Goal: Information Seeking & Learning: Check status

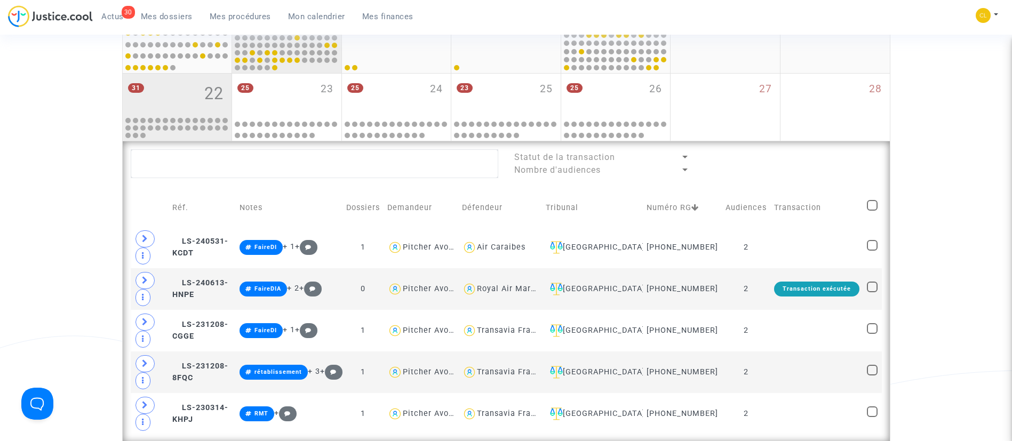
scroll to position [569, 0]
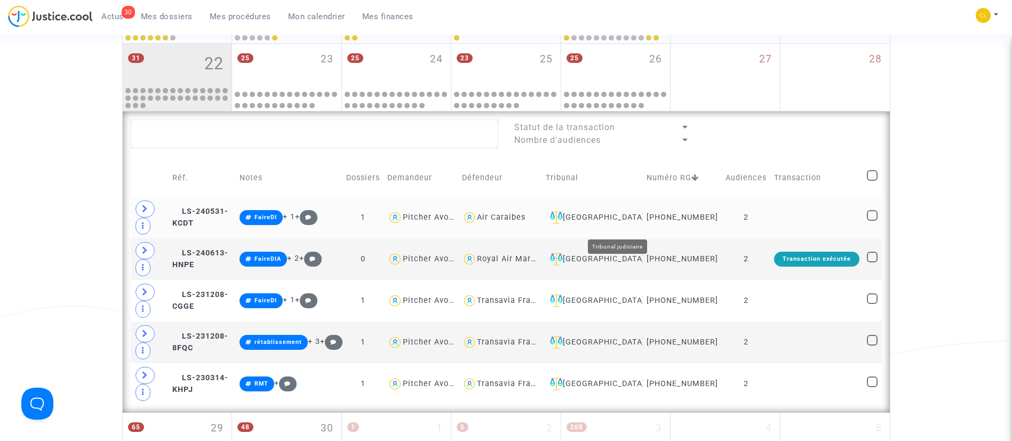
drag, startPoint x: 639, startPoint y: 225, endPoint x: 657, endPoint y: 209, distance: 24.6
click at [639, 224] on div "Ivry-sur-Seine" at bounding box center [592, 217] width 93 height 13
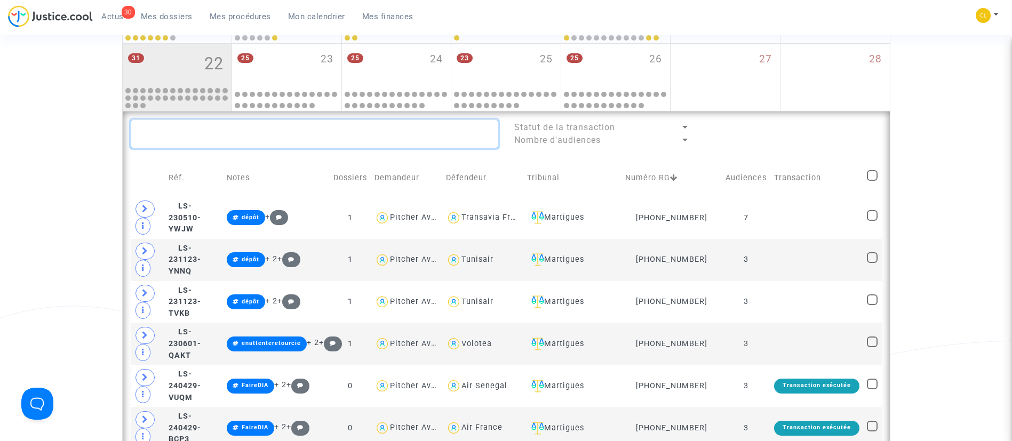
click at [314, 138] on textarea at bounding box center [315, 134] width 368 height 29
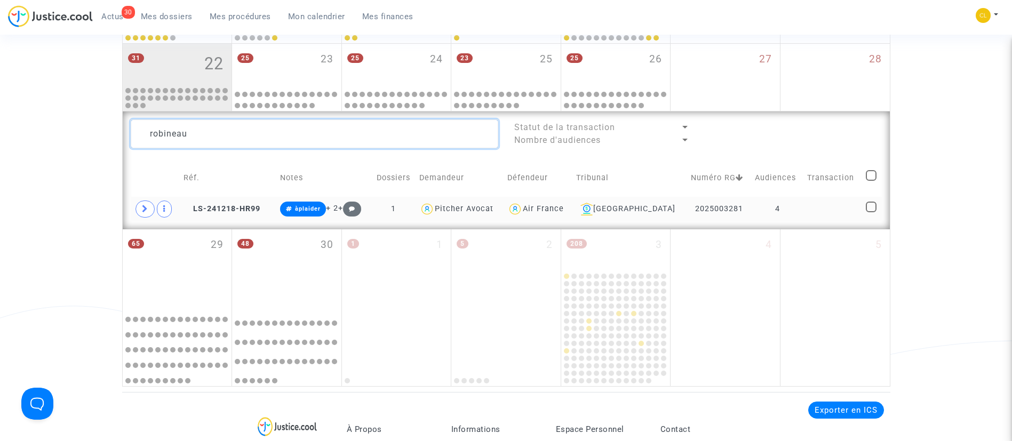
type textarea "robineau"
click at [839, 208] on td at bounding box center [833, 209] width 59 height 25
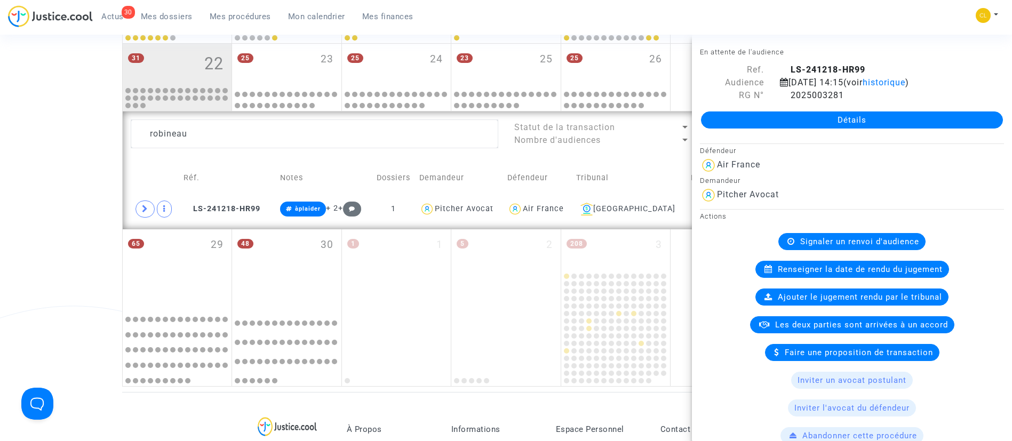
click at [855, 247] on span "Signaler un renvoi d'audience" at bounding box center [860, 242] width 119 height 10
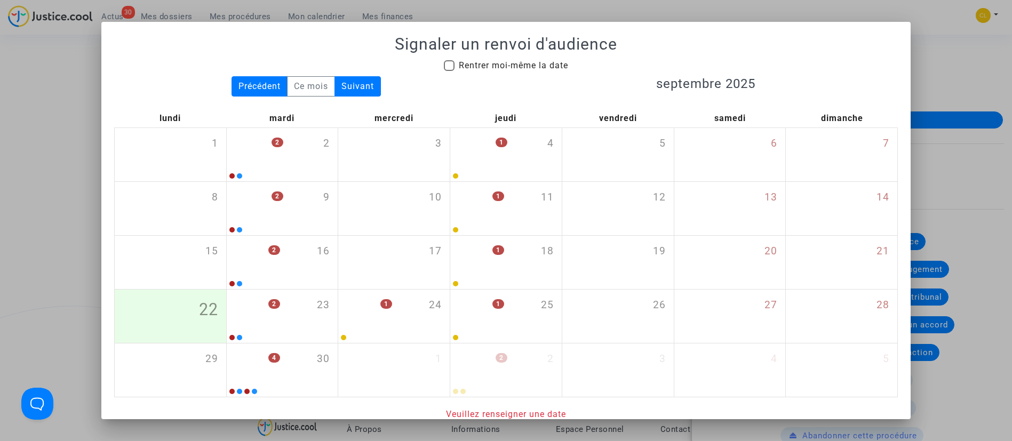
click at [923, 76] on div at bounding box center [506, 220] width 1012 height 441
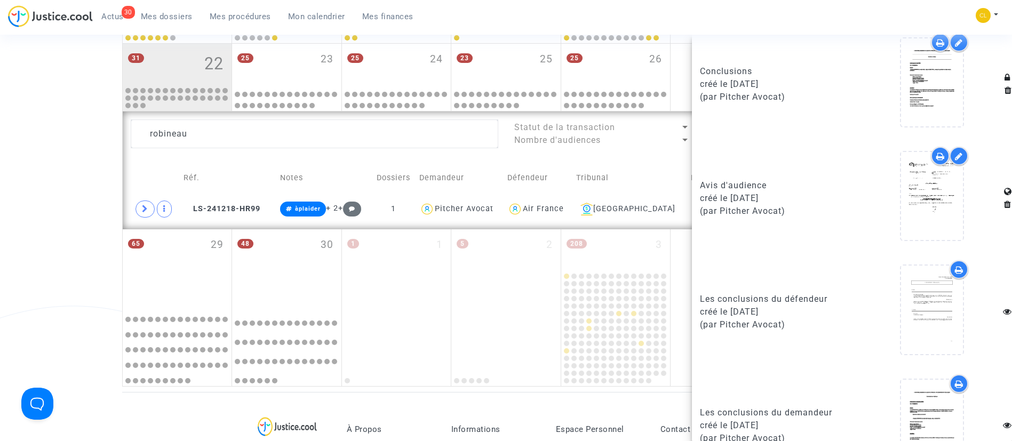
scroll to position [1209, 0]
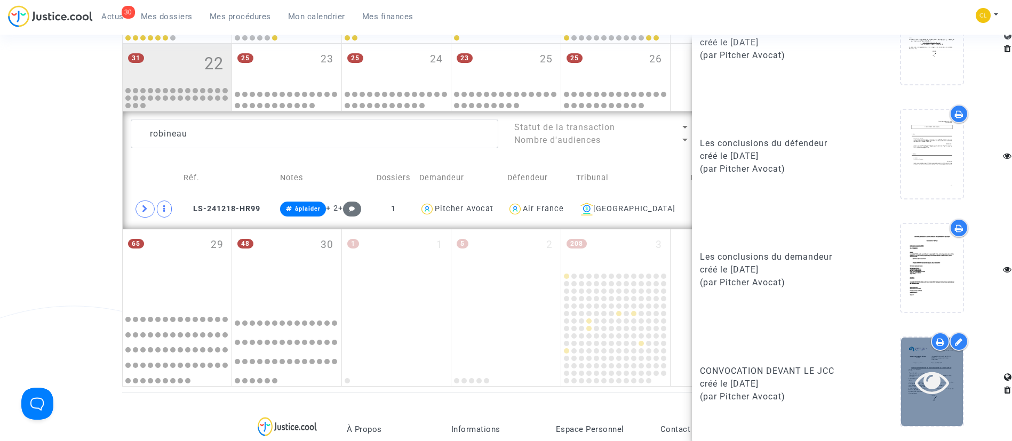
click at [915, 393] on icon at bounding box center [932, 382] width 35 height 34
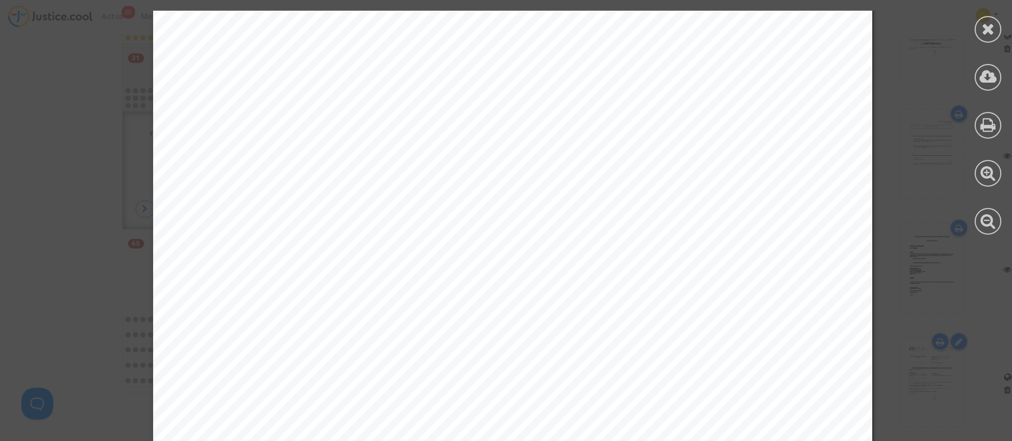
scroll to position [400, 0]
click at [1000, 26] on div at bounding box center [988, 29] width 27 height 27
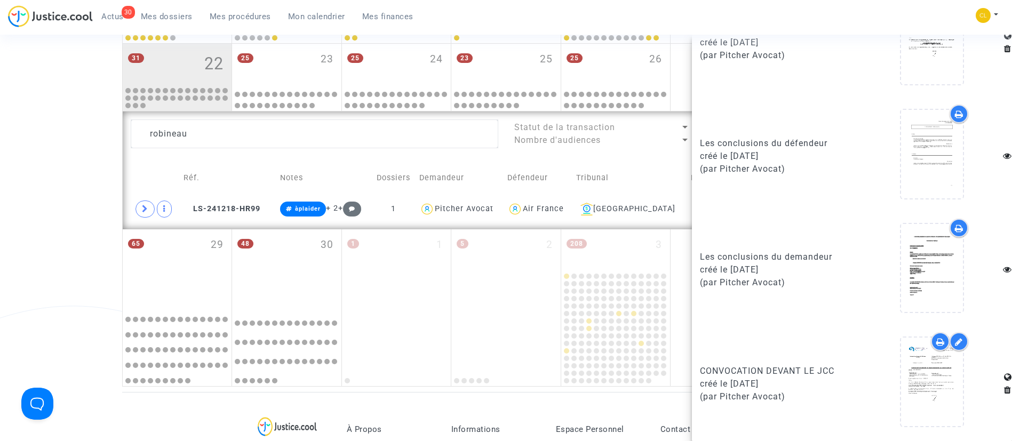
click at [849, 23] on div "30 Actus Mes dossiers Mes procédures Mon calendrier Mes finances Mon profil Cha…" at bounding box center [506, 19] width 1012 height 29
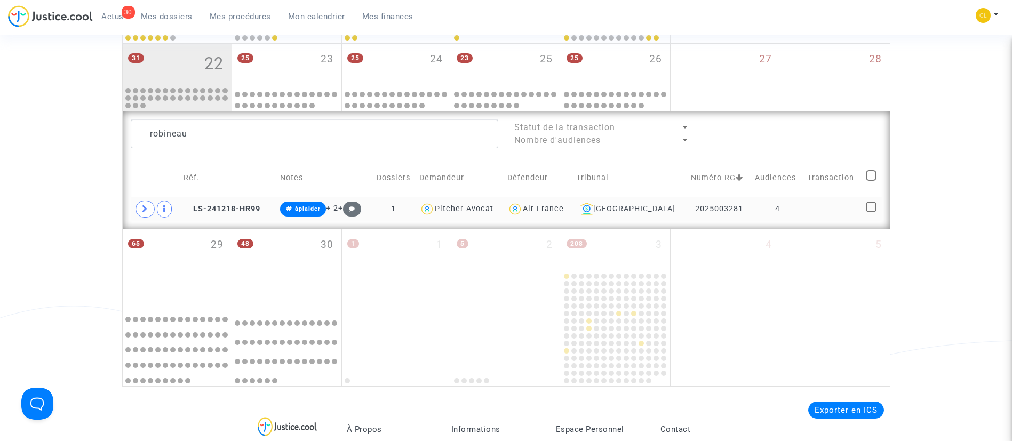
scroll to position [0, 0]
click at [795, 209] on td "4" at bounding box center [777, 209] width 52 height 25
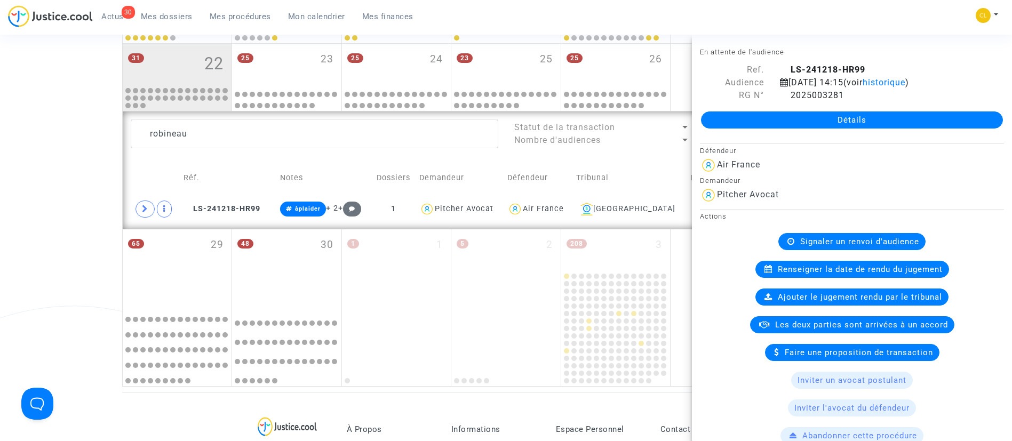
drag, startPoint x: 842, startPoint y: 249, endPoint x: 854, endPoint y: 236, distance: 17.7
click at [843, 249] on div "Signaler un renvoi d'audience" at bounding box center [852, 241] width 147 height 17
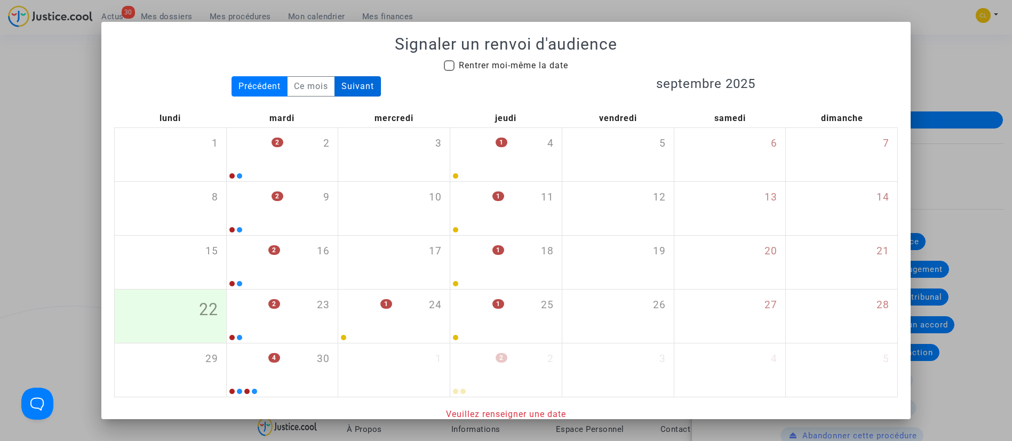
click at [346, 81] on div "Suivant" at bounding box center [358, 86] width 46 height 20
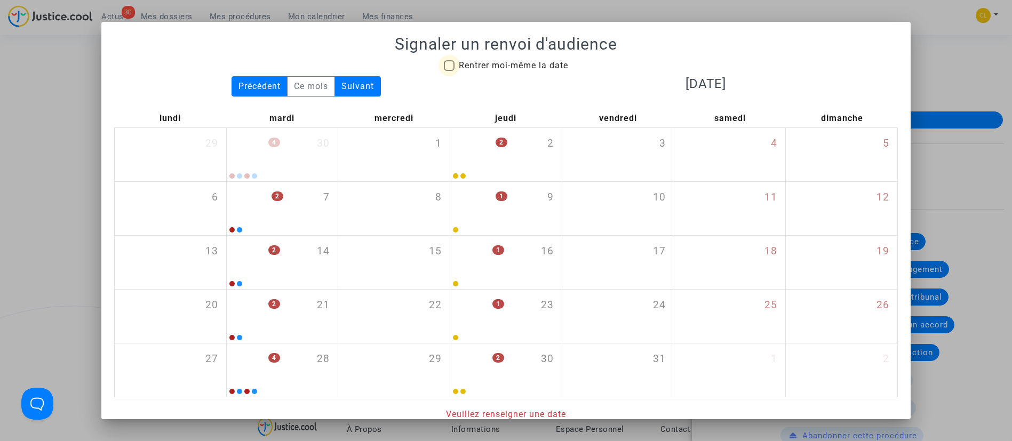
click at [444, 65] on span at bounding box center [449, 65] width 11 height 11
click at [449, 71] on input "Rentrer moi-même la date" at bounding box center [449, 71] width 1 height 1
checkbox input "true"
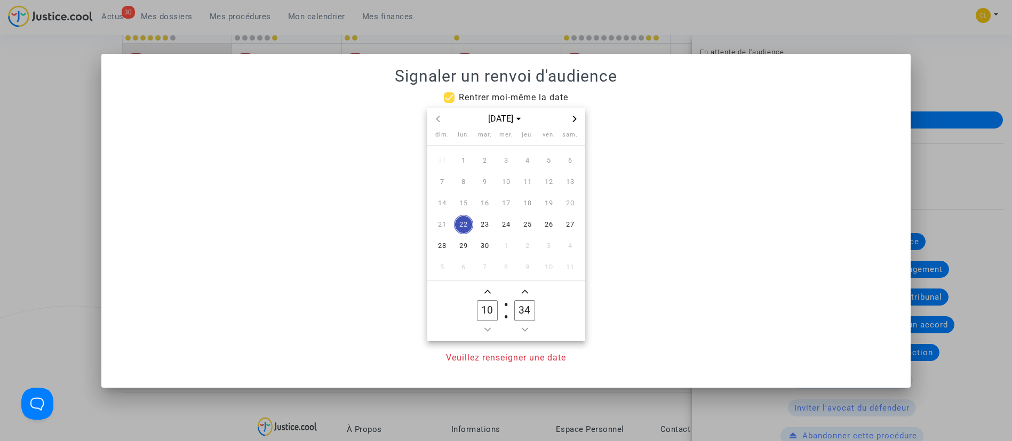
click at [570, 114] on span "Next month" at bounding box center [574, 119] width 13 height 13
click at [454, 182] on td "6" at bounding box center [463, 181] width 21 height 21
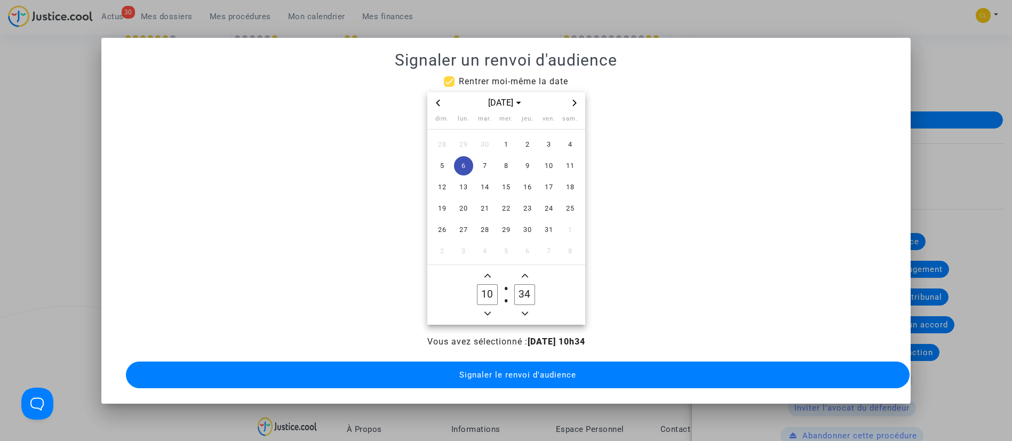
click at [488, 273] on icon "Add a hour" at bounding box center [488, 276] width 6 height 6
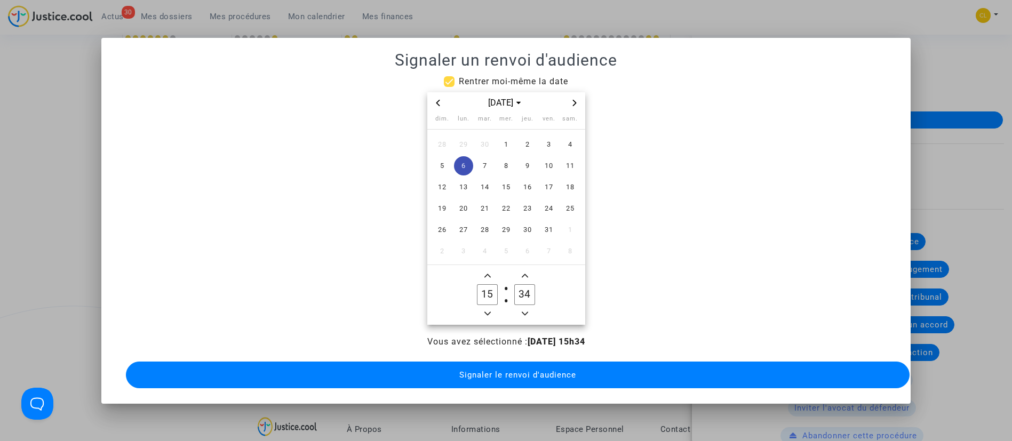
click at [487, 313] on span "Minus a hour" at bounding box center [487, 313] width 13 height 13
type input "14"
click at [524, 311] on icon "Minus a minute" at bounding box center [525, 314] width 6 height 6
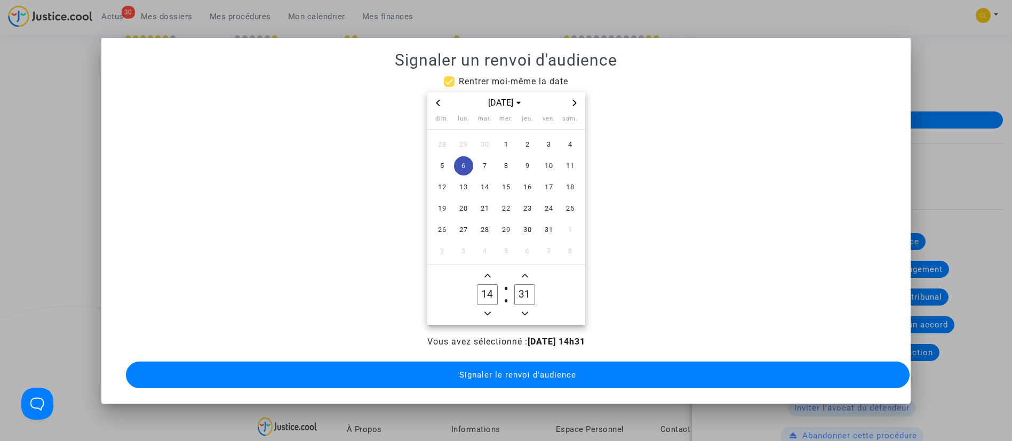
click at [525, 312] on icon "Minus a minute" at bounding box center [525, 314] width 6 height 4
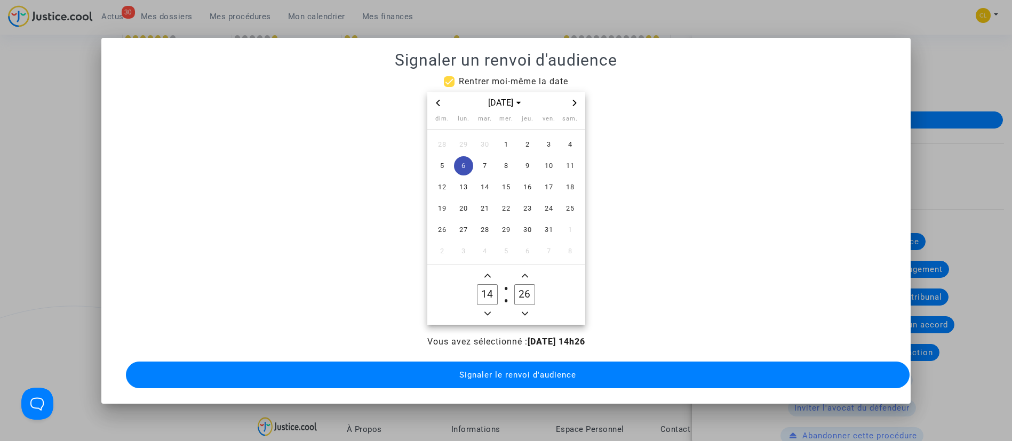
click at [525, 312] on icon "Minus a minute" at bounding box center [525, 314] width 6 height 4
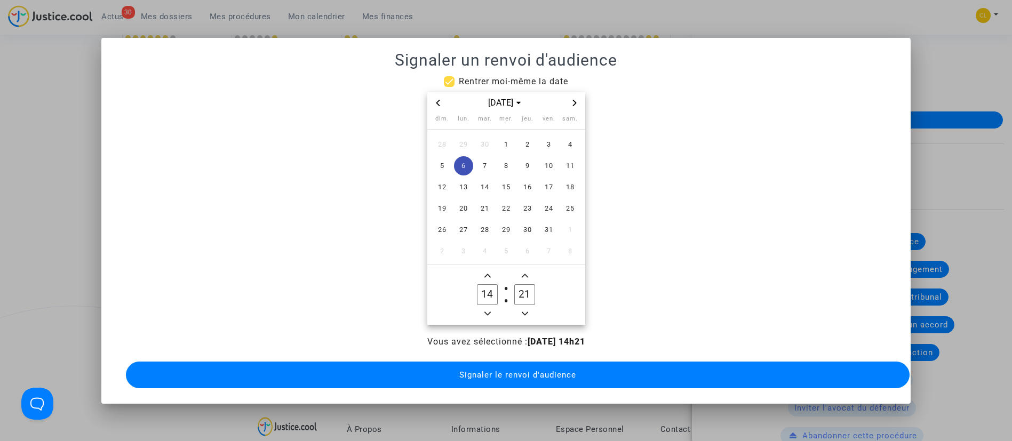
click at [525, 312] on icon "Minus a minute" at bounding box center [525, 314] width 6 height 4
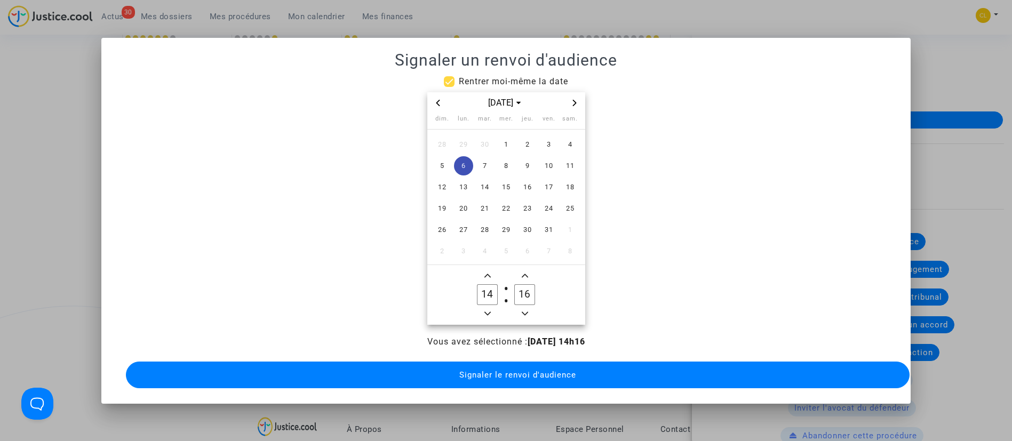
click at [525, 312] on icon "Minus a minute" at bounding box center [525, 314] width 6 height 4
type input "15"
click at [518, 362] on button "Signaler le renvoi d'audience" at bounding box center [518, 375] width 784 height 27
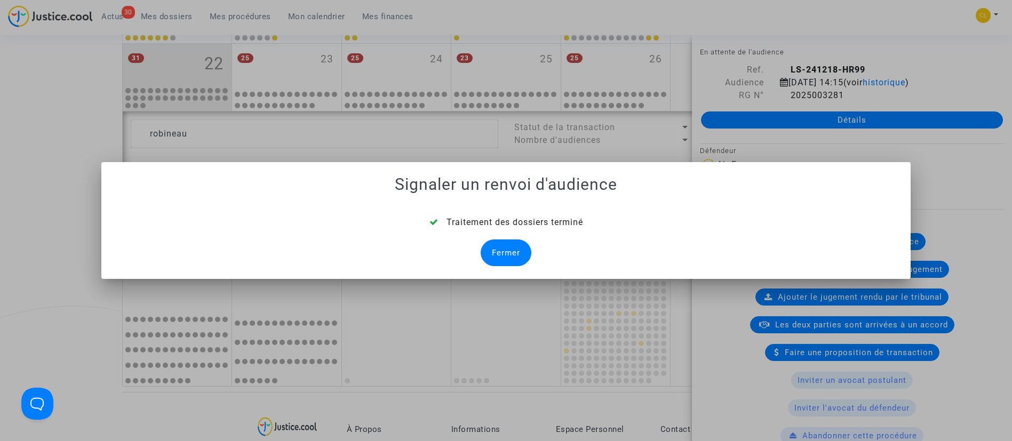
click at [529, 251] on div "Fermer" at bounding box center [506, 253] width 51 height 27
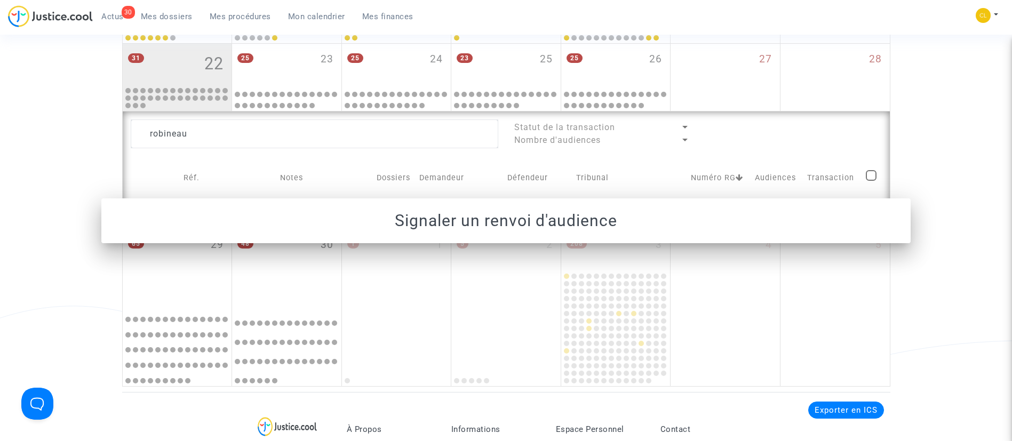
scroll to position [569, 0]
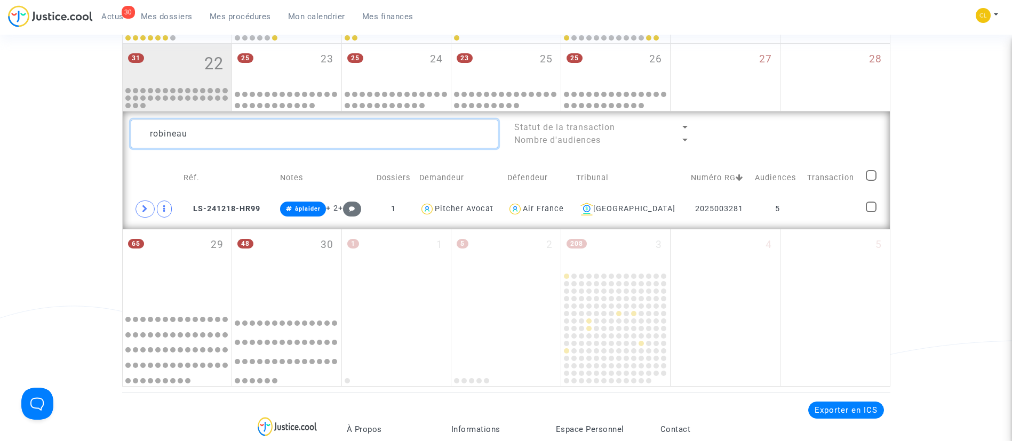
click at [258, 126] on textarea at bounding box center [315, 134] width 368 height 29
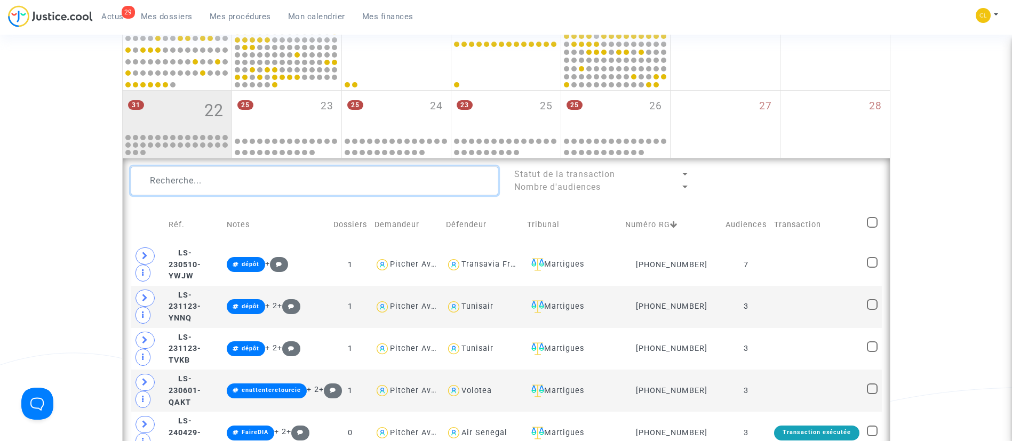
scroll to position [489, 0]
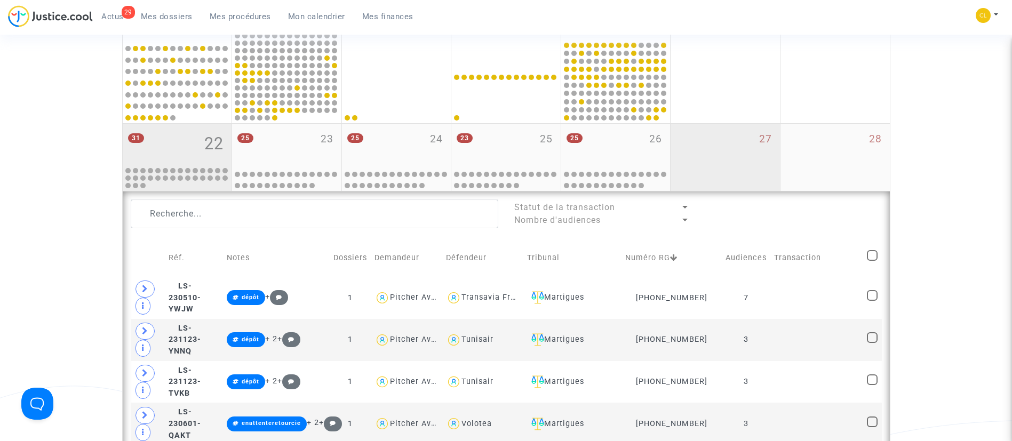
click at [702, 154] on div "27" at bounding box center [725, 157] width 109 height 67
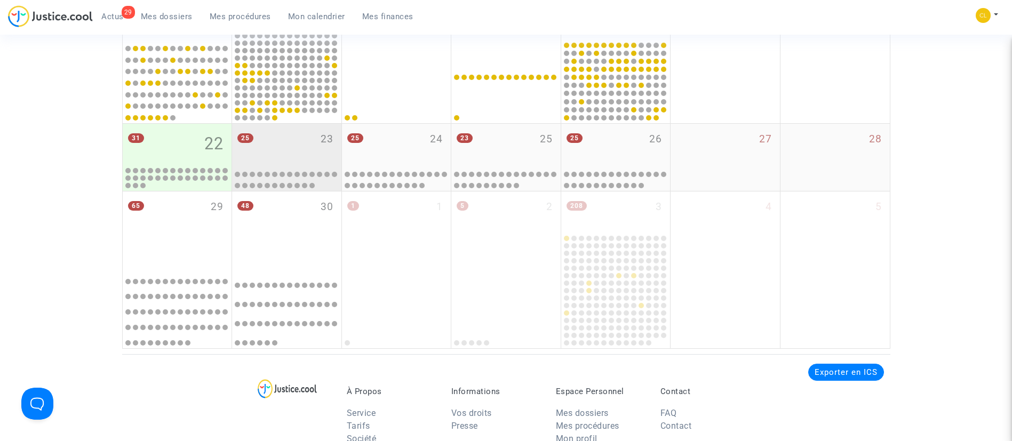
click at [308, 154] on div "25 23" at bounding box center [286, 145] width 109 height 42
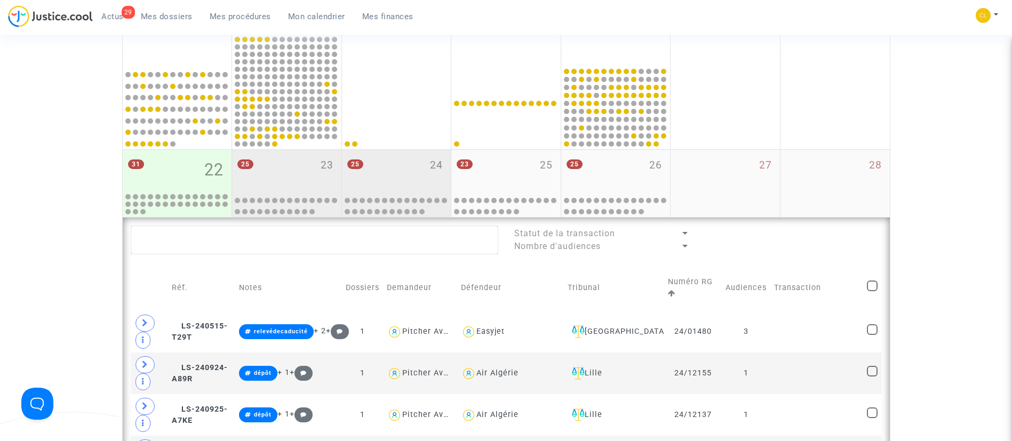
scroll to position [462, 0]
click at [381, 158] on div "25 24" at bounding box center [396, 172] width 109 height 42
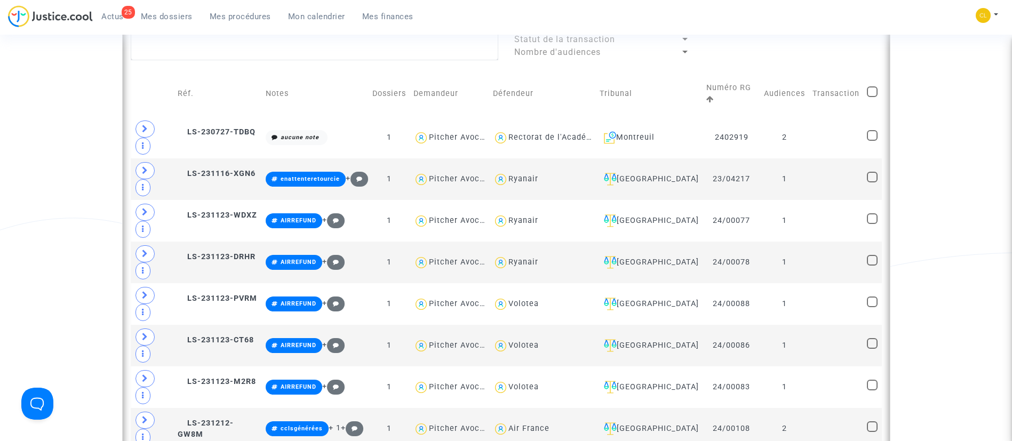
scroll to position [324, 0]
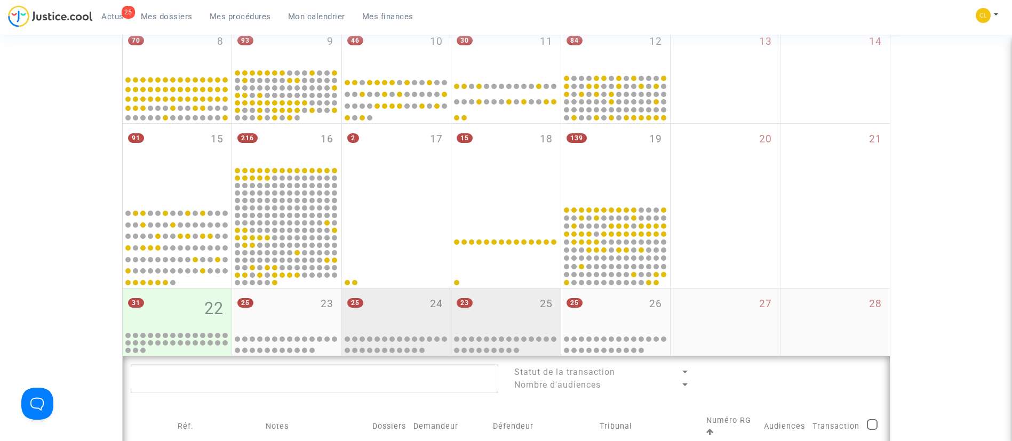
click at [511, 297] on div "23 25" at bounding box center [505, 310] width 109 height 42
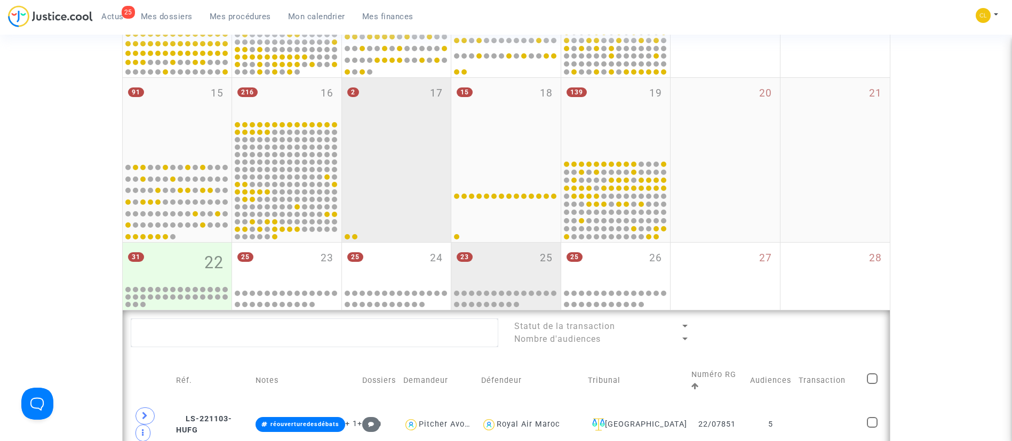
scroll to position [560, 0]
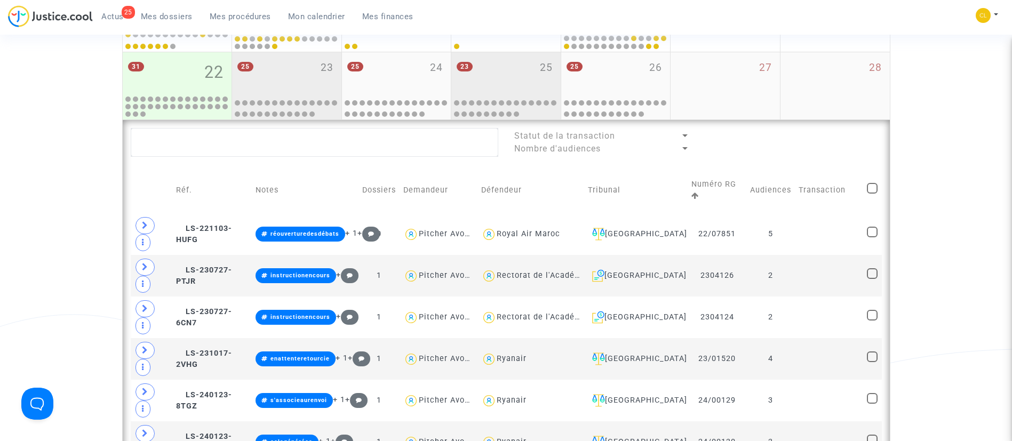
click at [297, 58] on div "25 23" at bounding box center [286, 73] width 109 height 42
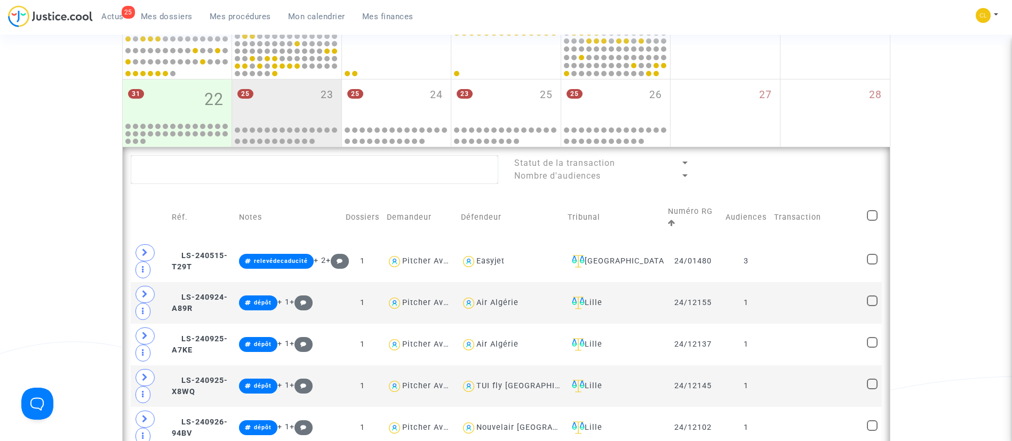
scroll to position [480, 0]
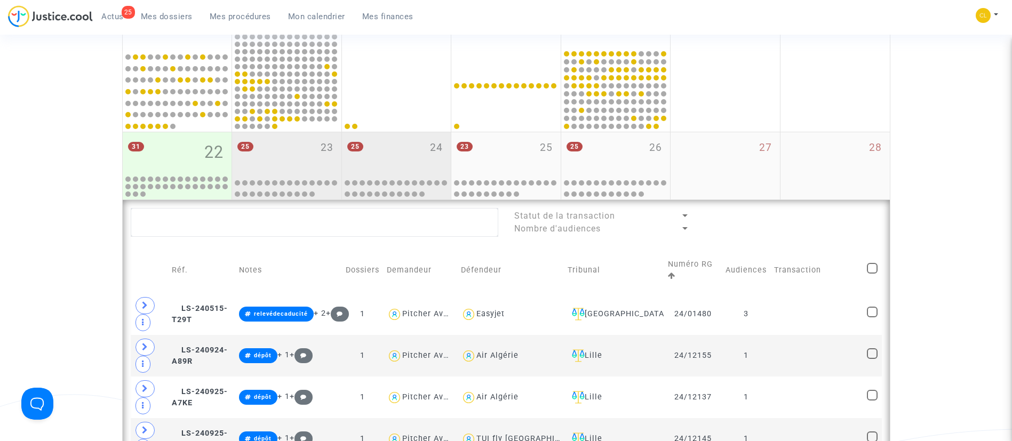
click at [373, 145] on div "25 24" at bounding box center [396, 153] width 109 height 42
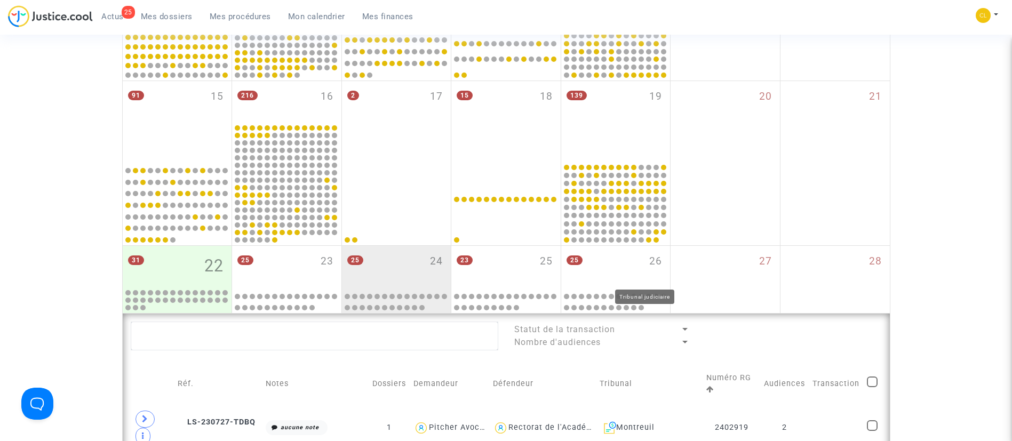
scroll to position [560, 0]
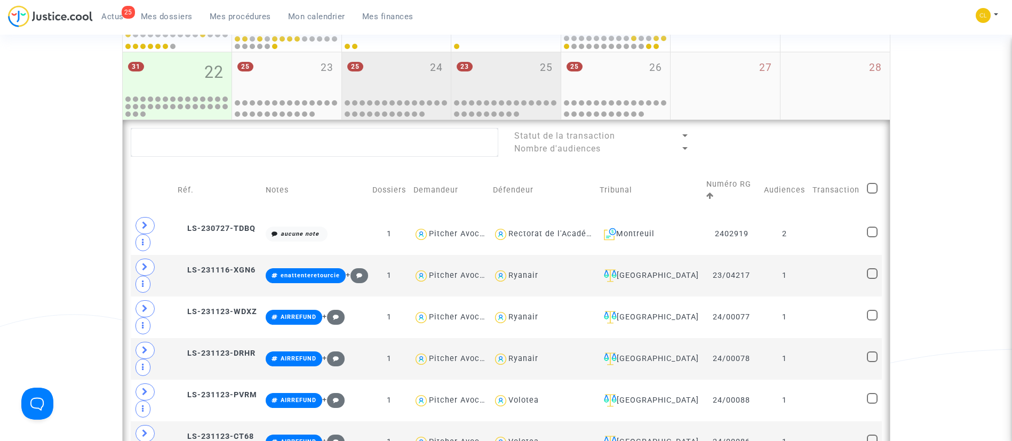
click at [521, 67] on div "23 25" at bounding box center [505, 73] width 109 height 42
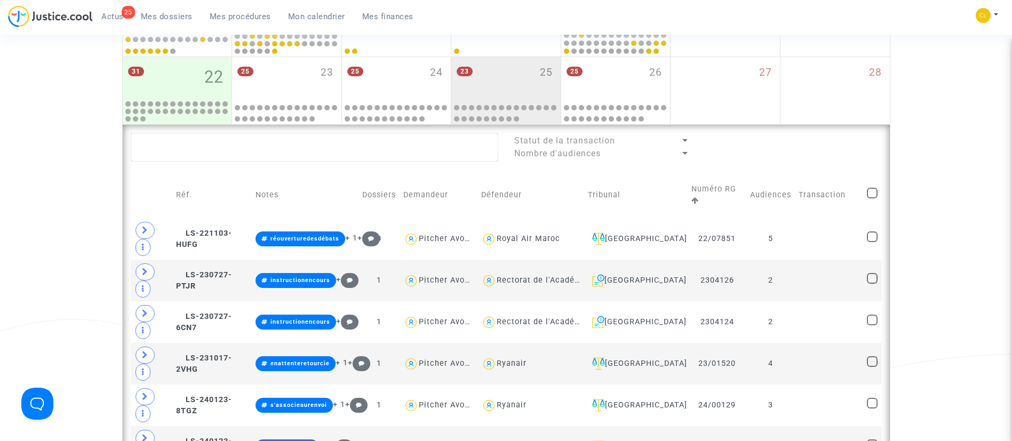
scroll to position [560, 0]
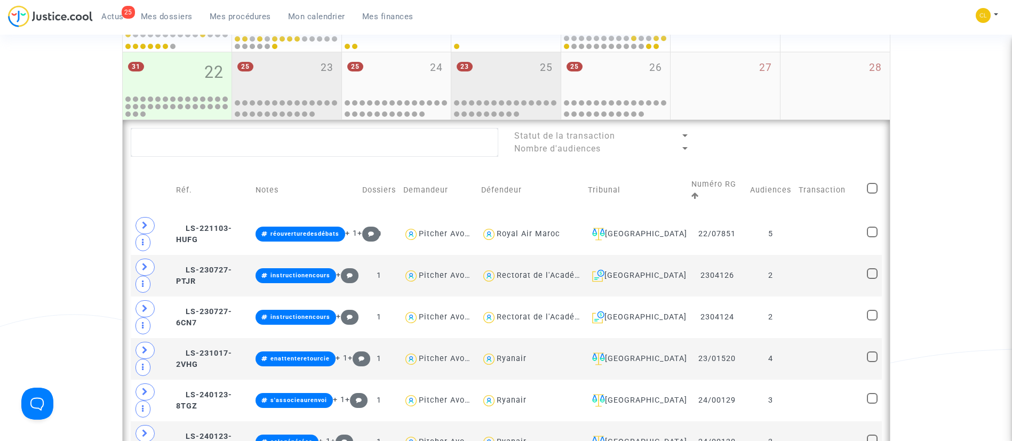
click at [287, 81] on div "25 23" at bounding box center [286, 73] width 109 height 42
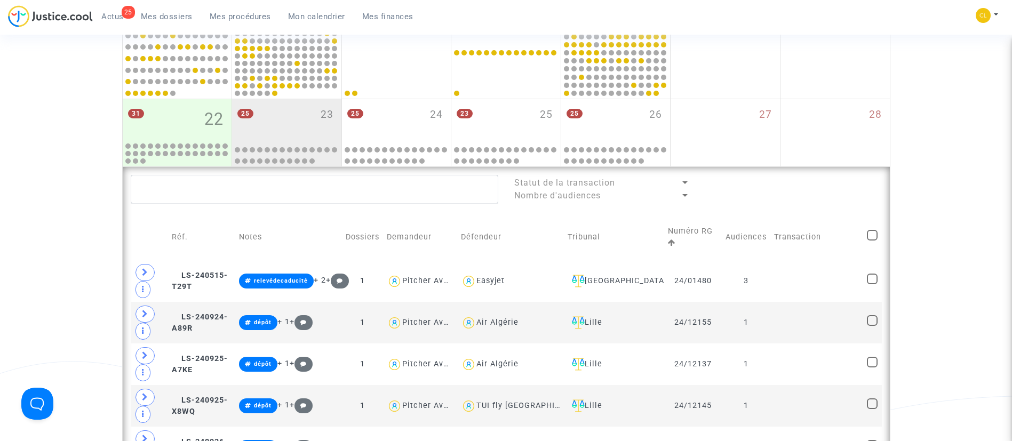
scroll to position [480, 0]
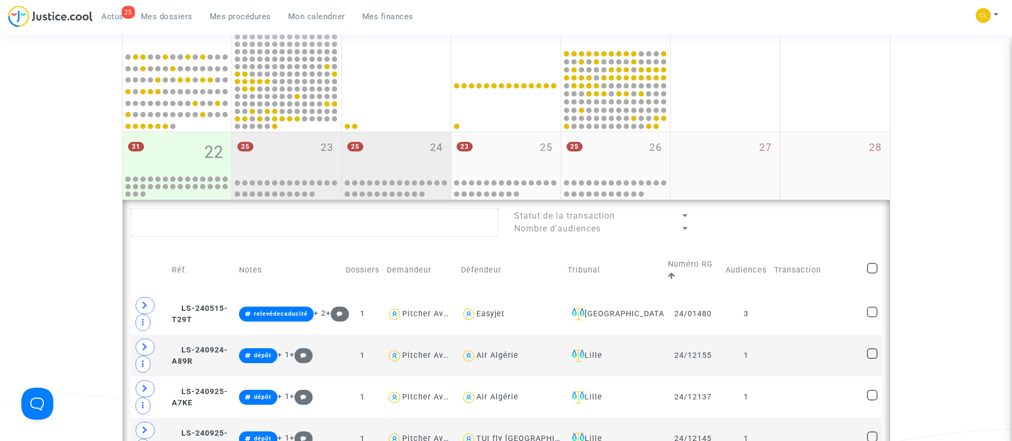
click at [412, 163] on div "25 24" at bounding box center [396, 153] width 109 height 42
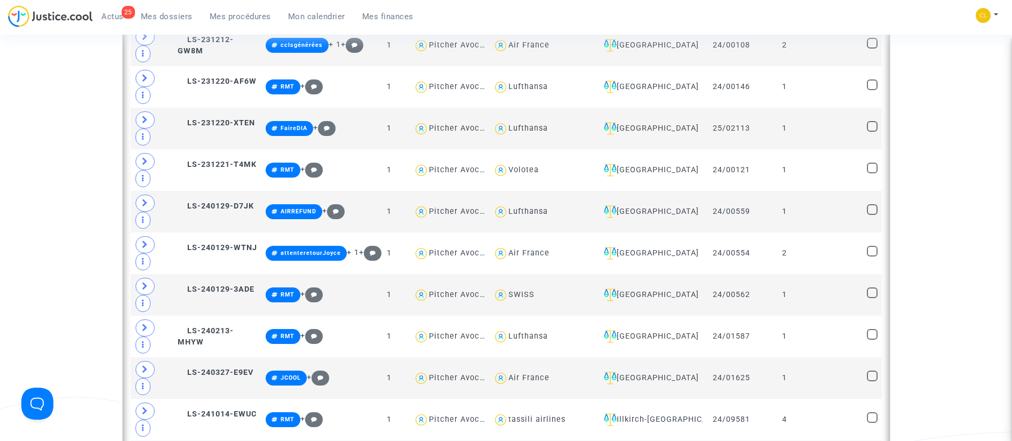
scroll to position [1361, 0]
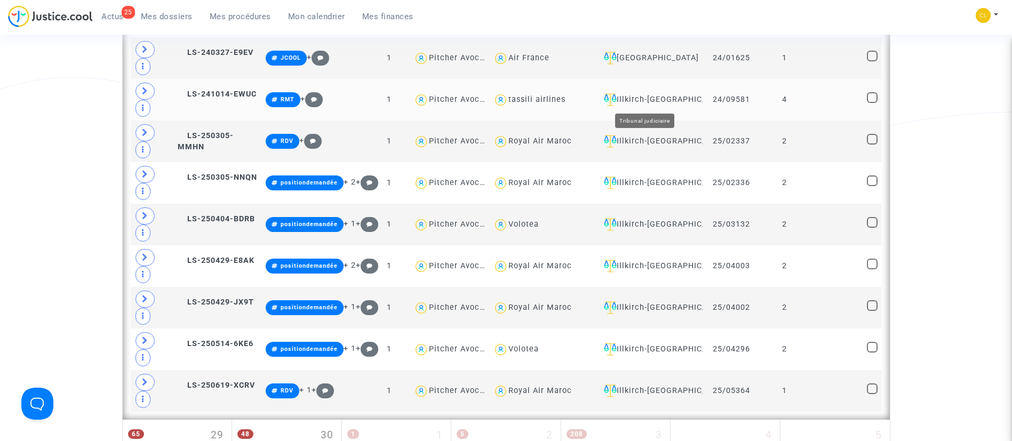
click at [680, 106] on div "Illkirch-Graffenstaden" at bounding box center [649, 99] width 99 height 13
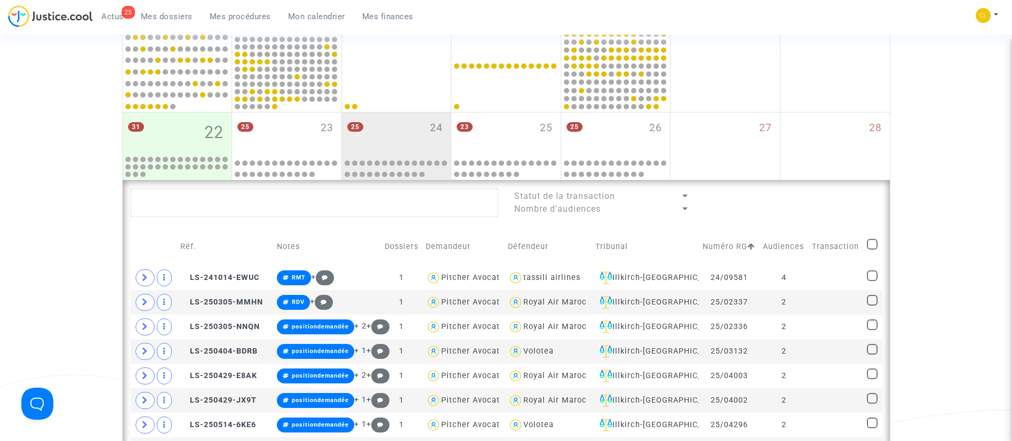
scroll to position [500, 0]
click at [868, 247] on span at bounding box center [872, 245] width 11 height 11
click at [872, 250] on input "checkbox" at bounding box center [872, 250] width 1 height 1
checkbox input "true"
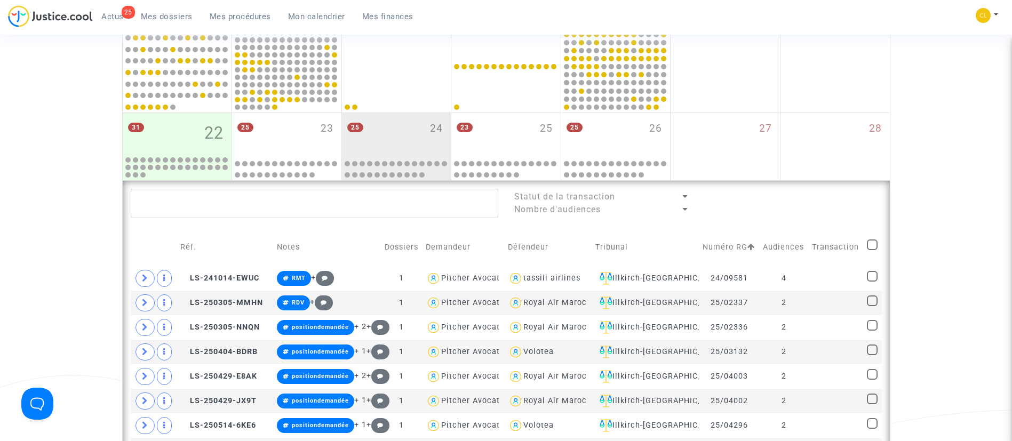
checkbox input "true"
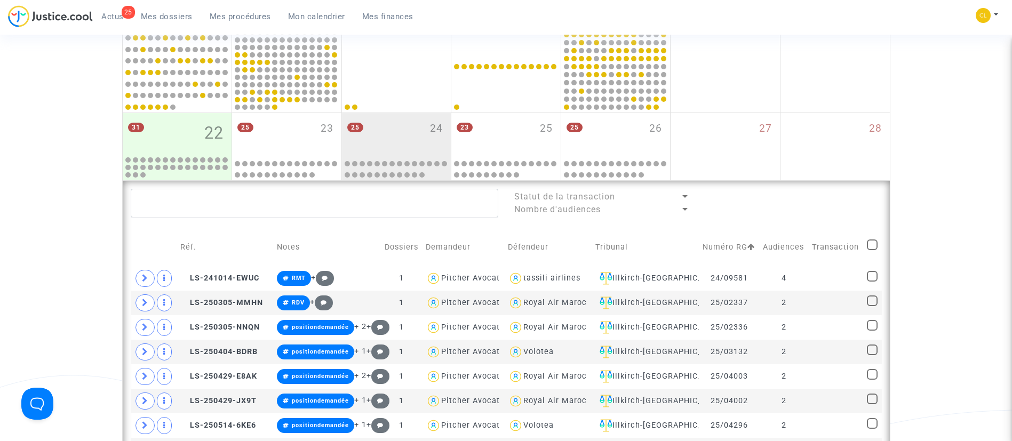
checkbox input "true"
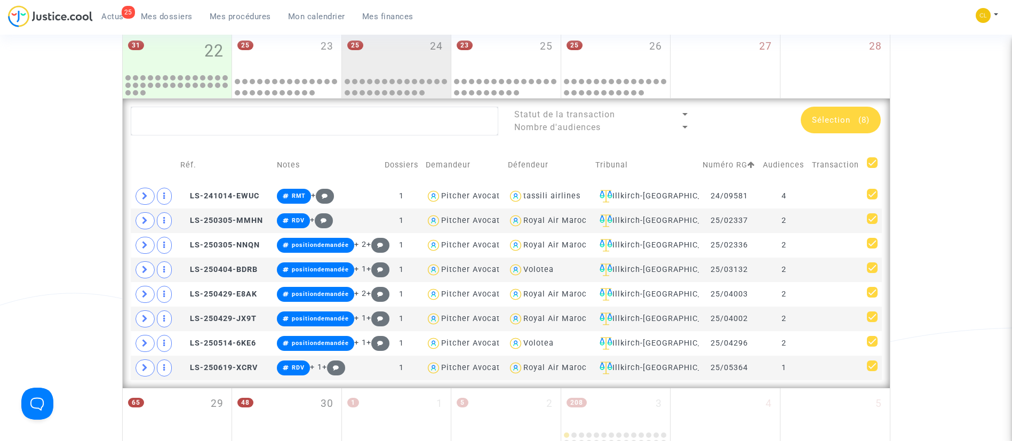
scroll to position [660, 0]
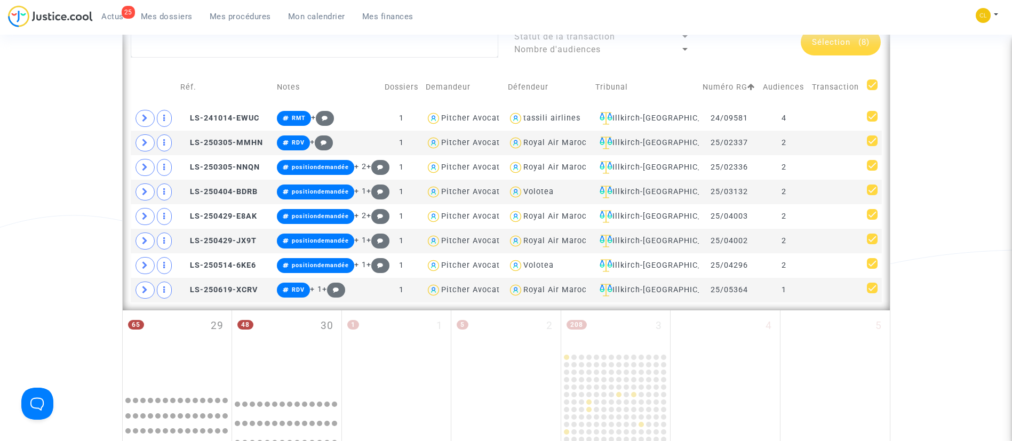
click at [869, 83] on span at bounding box center [872, 85] width 11 height 11
click at [872, 90] on input "checkbox" at bounding box center [872, 90] width 1 height 1
checkbox input "false"
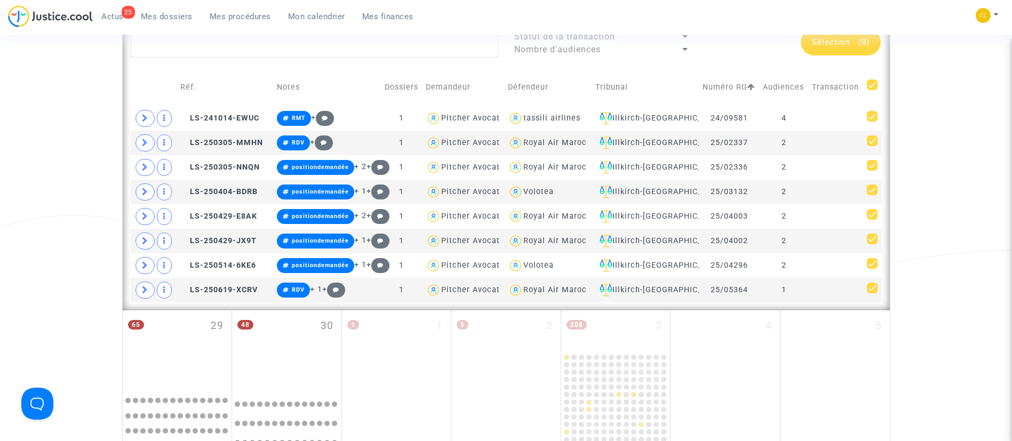
checkbox input "false"
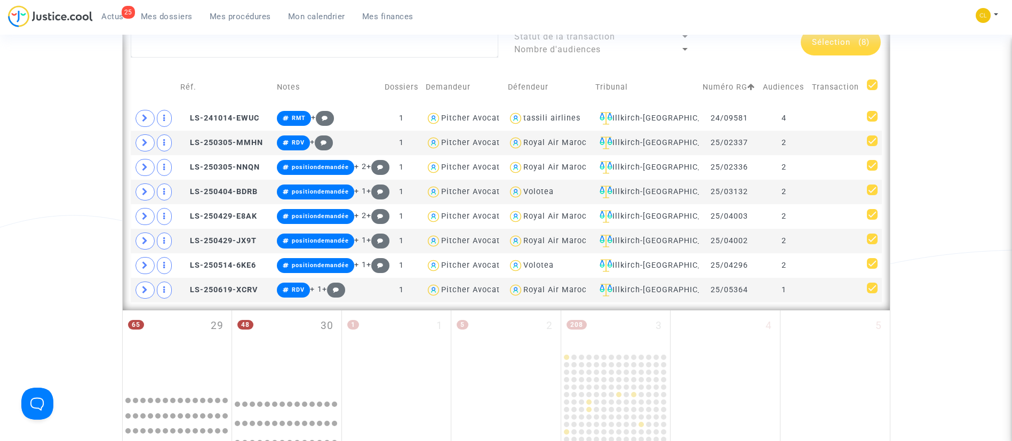
checkbox input "false"
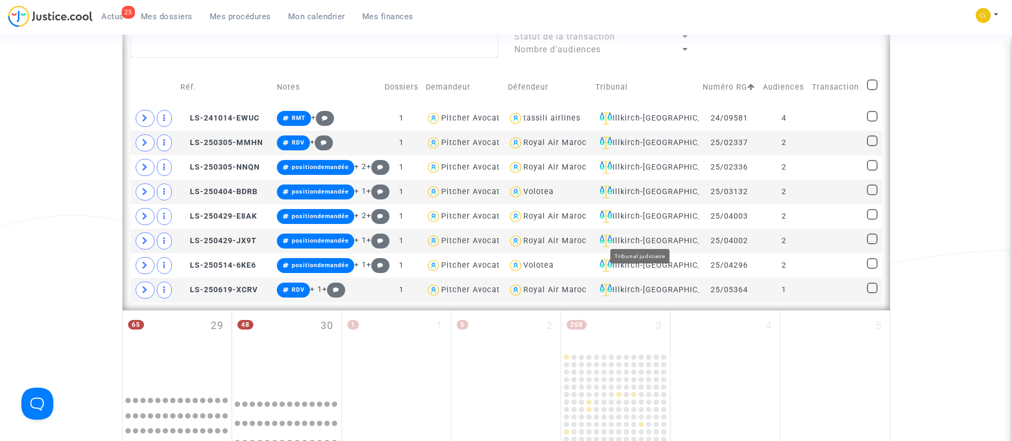
scroll to position [500, 0]
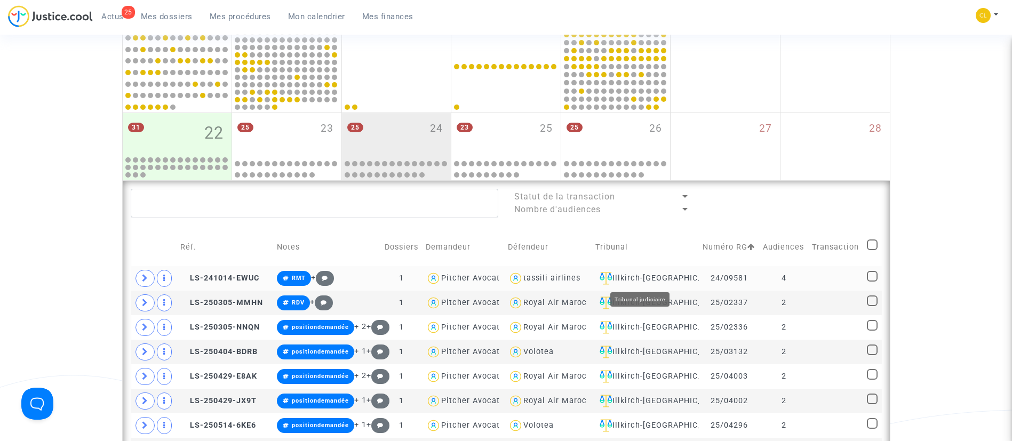
click at [630, 273] on div "Illkirch-Graffenstaden" at bounding box center [646, 278] width 100 height 13
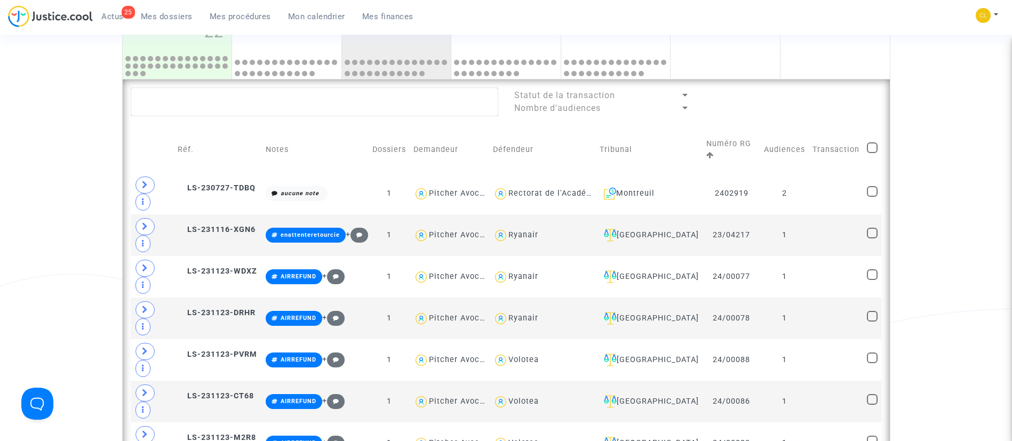
scroll to position [580, 0]
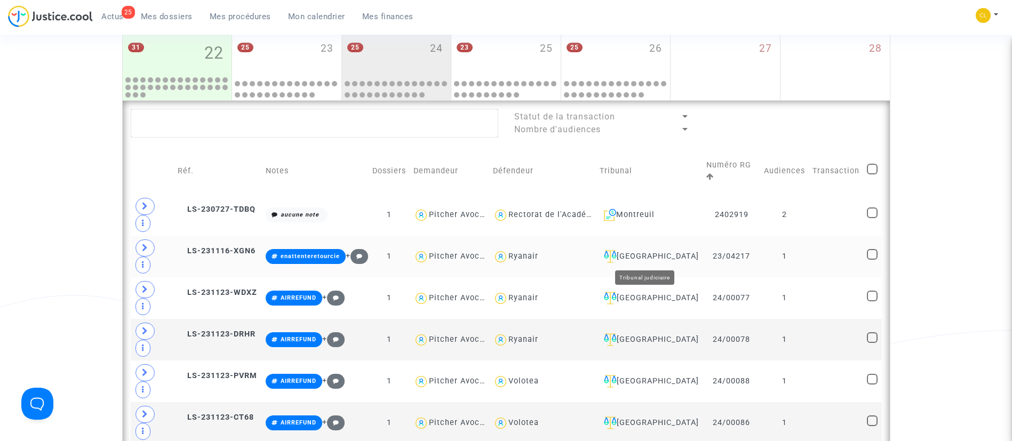
click at [639, 256] on div "Bordeaux" at bounding box center [649, 256] width 99 height 13
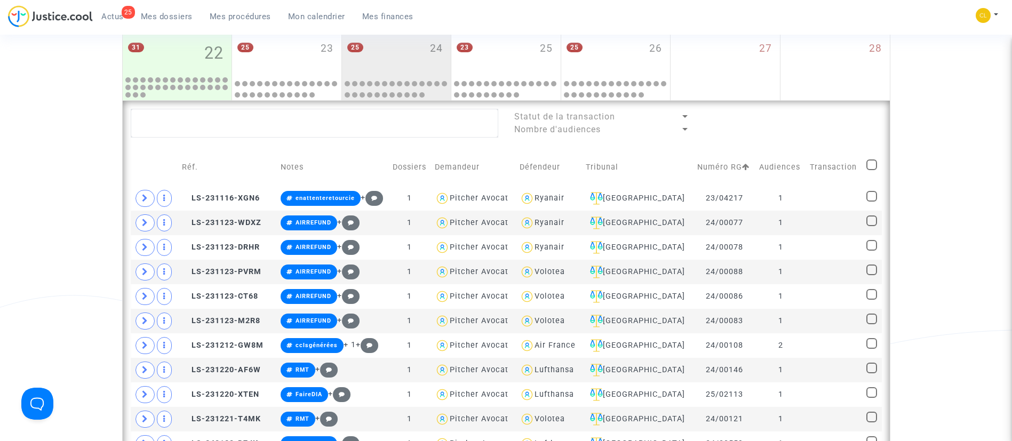
click at [869, 169] on span at bounding box center [872, 165] width 11 height 11
click at [871, 170] on input "checkbox" at bounding box center [871, 170] width 1 height 1
checkbox input "true"
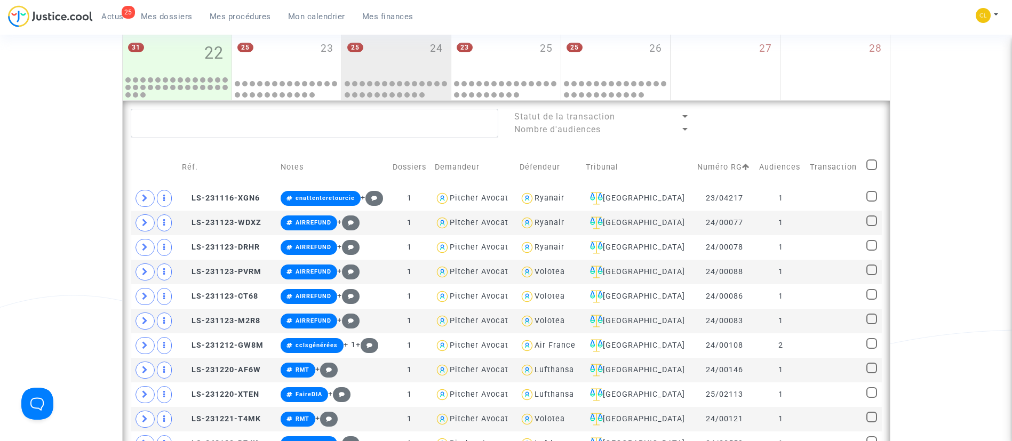
checkbox input "true"
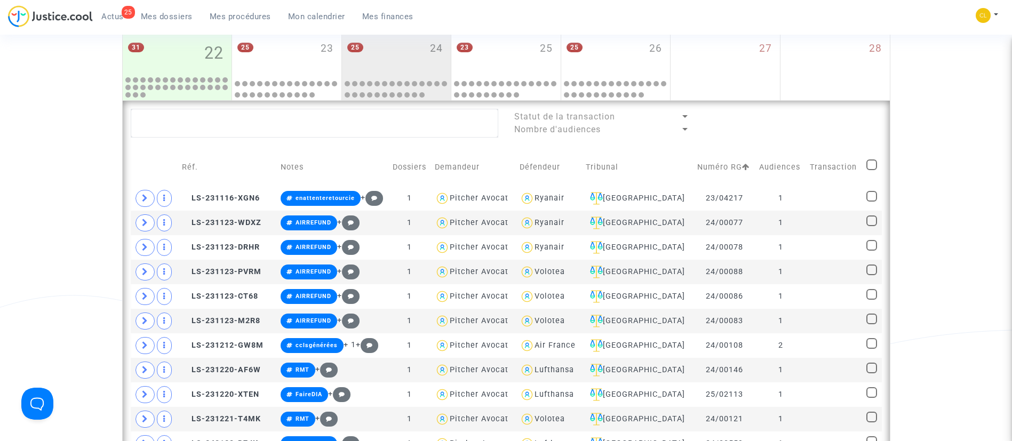
checkbox input "true"
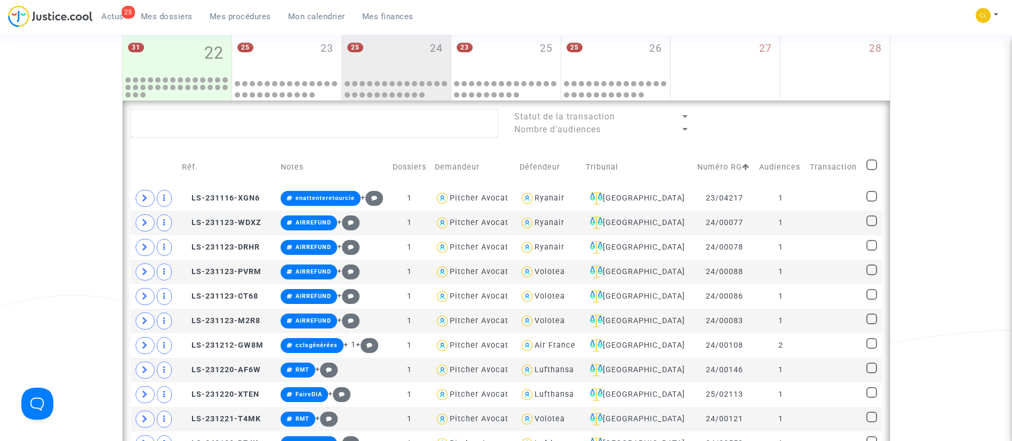
checkbox input "true"
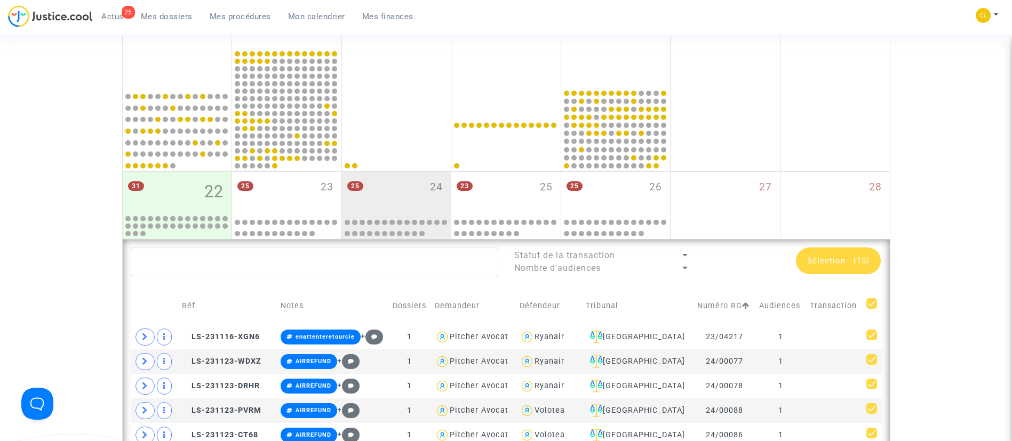
scroll to position [419, 0]
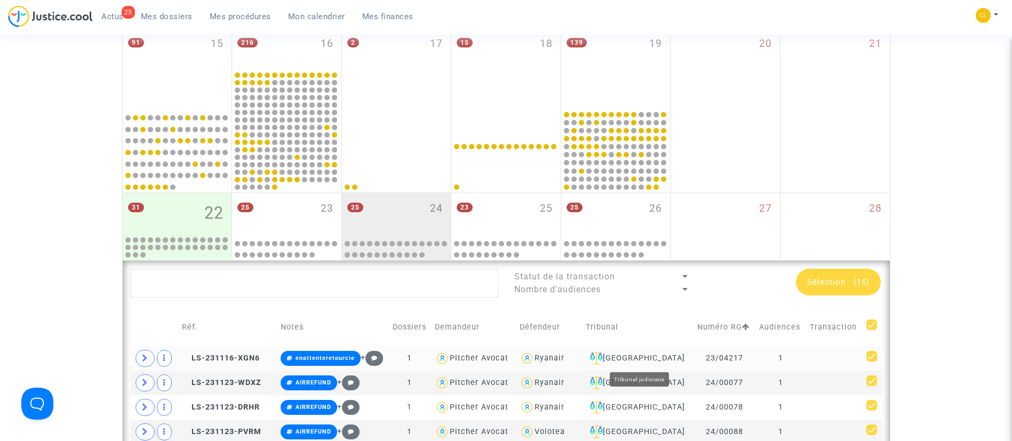
click at [659, 356] on div "Bordeaux" at bounding box center [638, 358] width 104 height 13
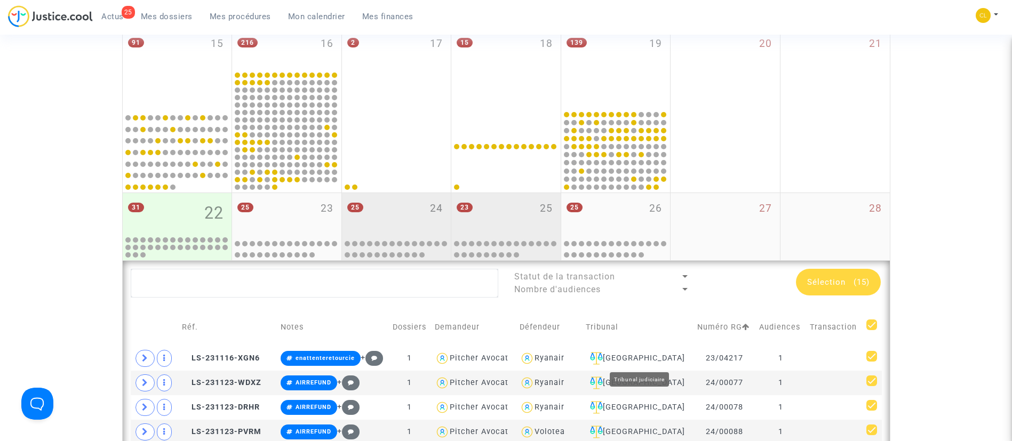
click at [501, 235] on mwl-calendar-month-cell "23 25" at bounding box center [506, 226] width 110 height 67
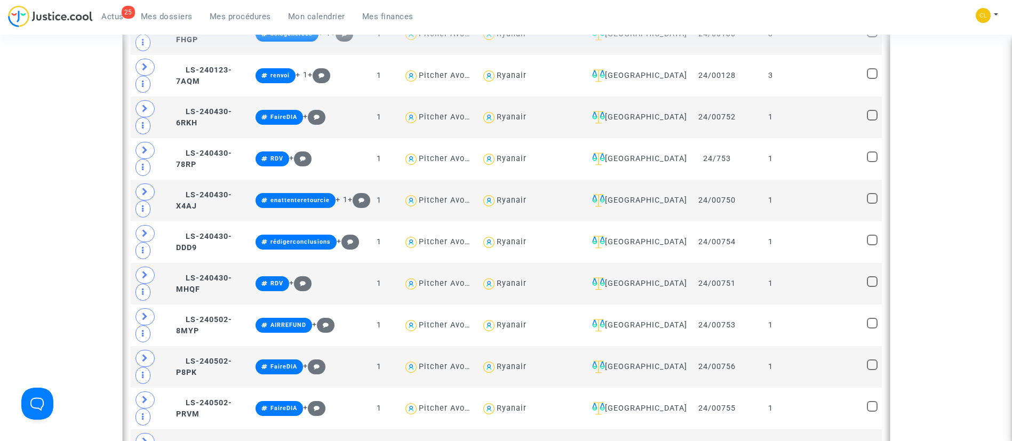
scroll to position [1060, 0]
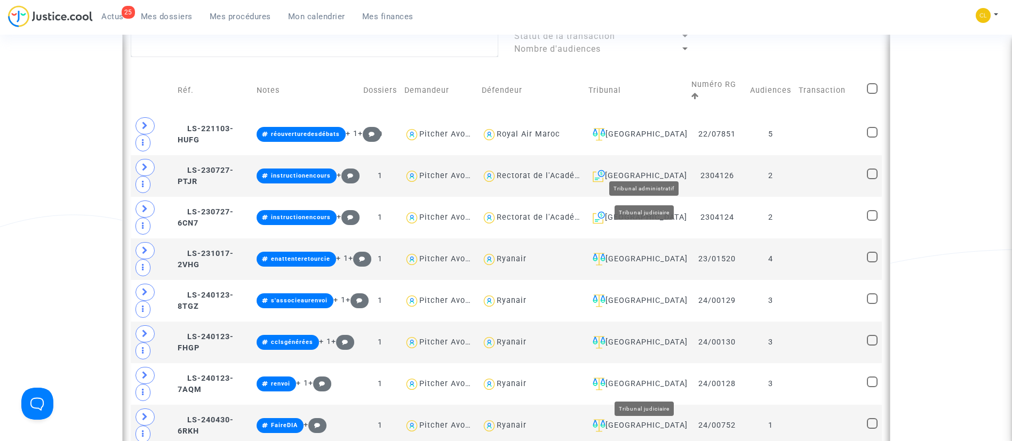
scroll to position [660, 0]
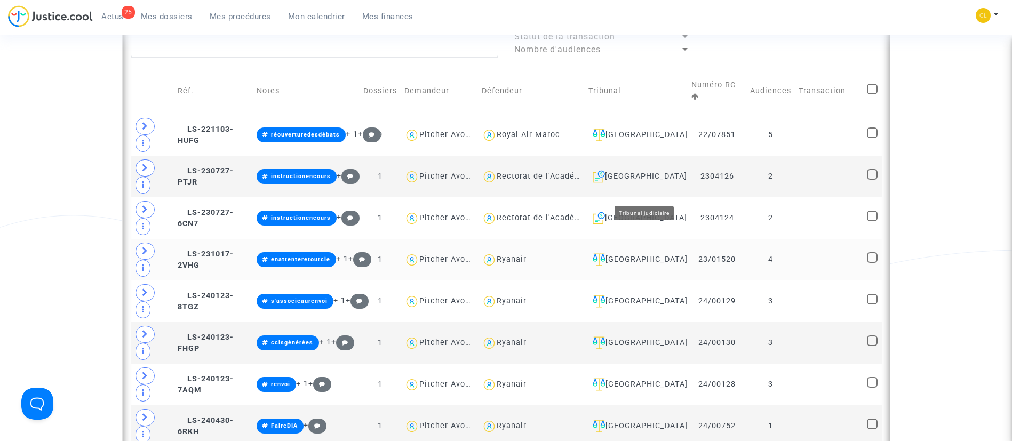
click at [665, 253] on div "Beauvais" at bounding box center [637, 259] width 96 height 13
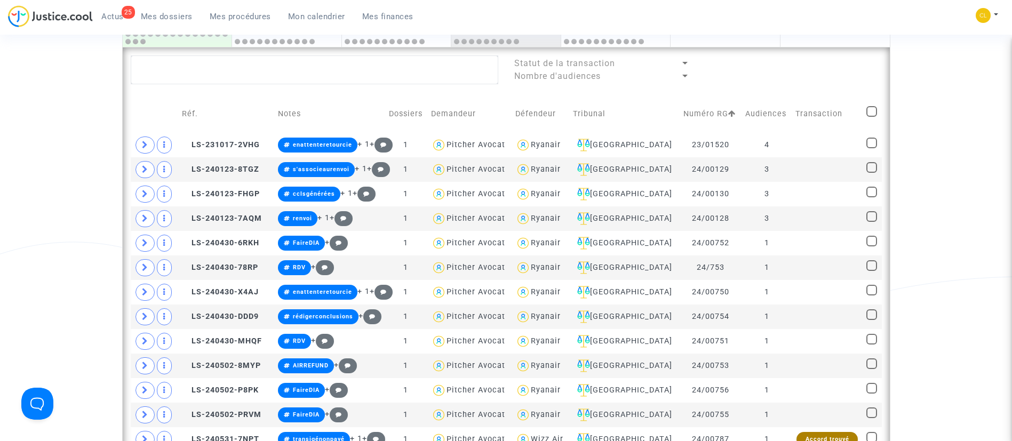
scroll to position [580, 0]
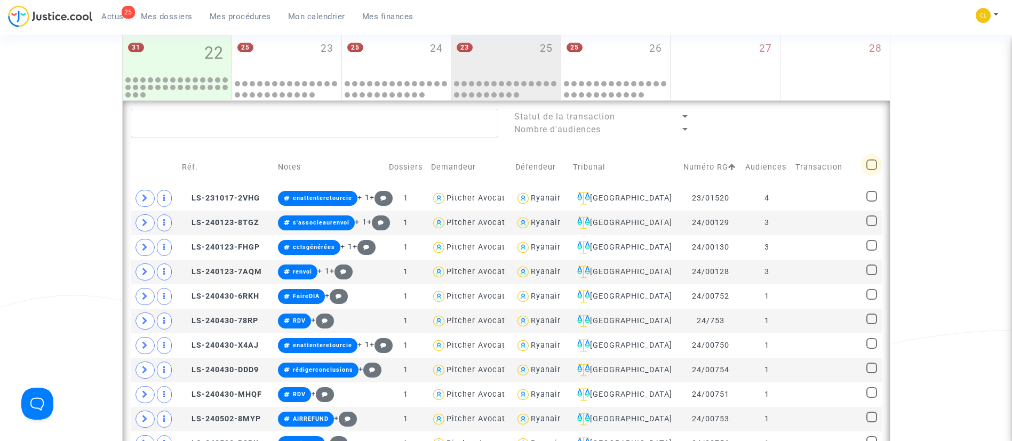
click at [867, 166] on span at bounding box center [872, 165] width 11 height 11
click at [871, 170] on input "checkbox" at bounding box center [871, 170] width 1 height 1
checkbox input "true"
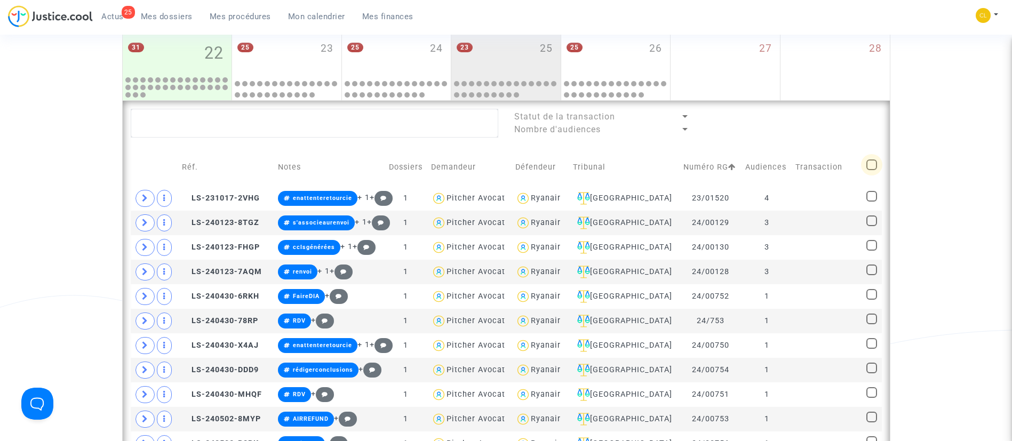
checkbox input "true"
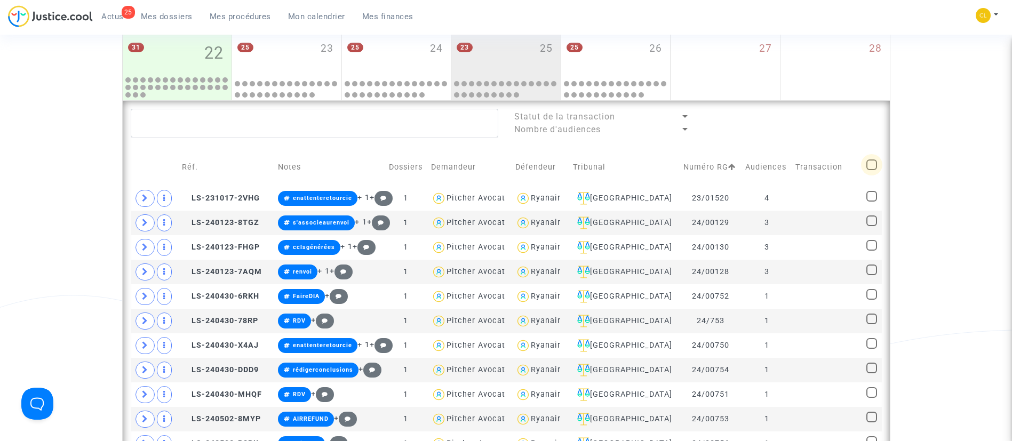
checkbox input "true"
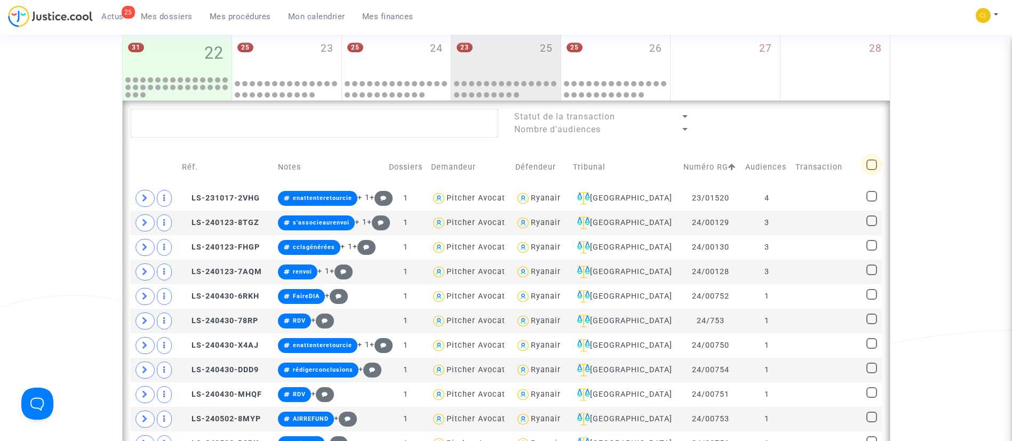
checkbox input "true"
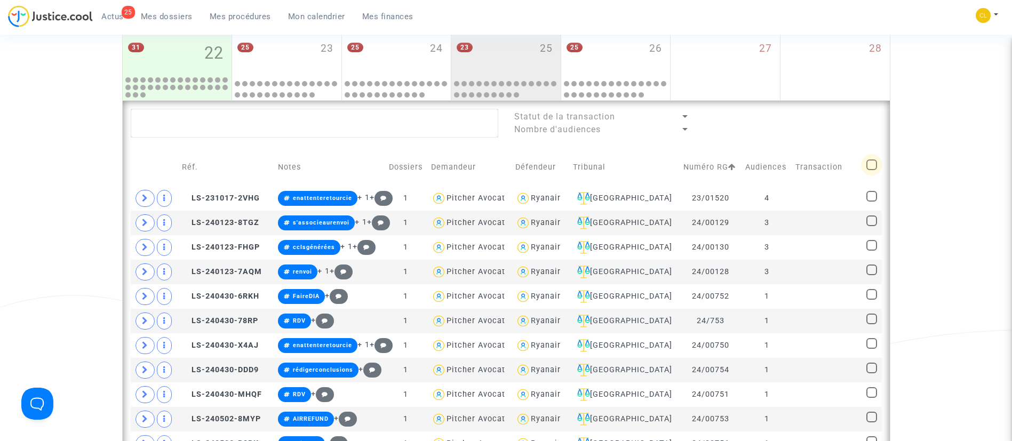
checkbox input "true"
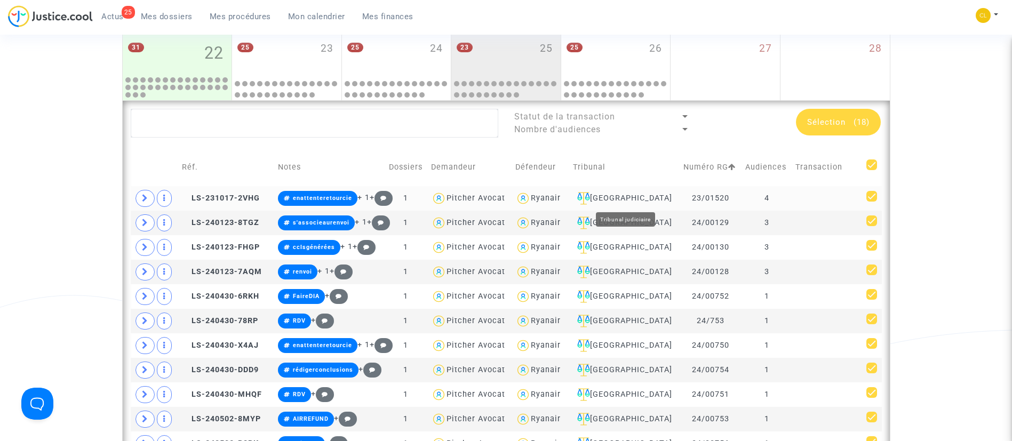
click at [641, 202] on div "Beauvais" at bounding box center [624, 198] width 103 height 13
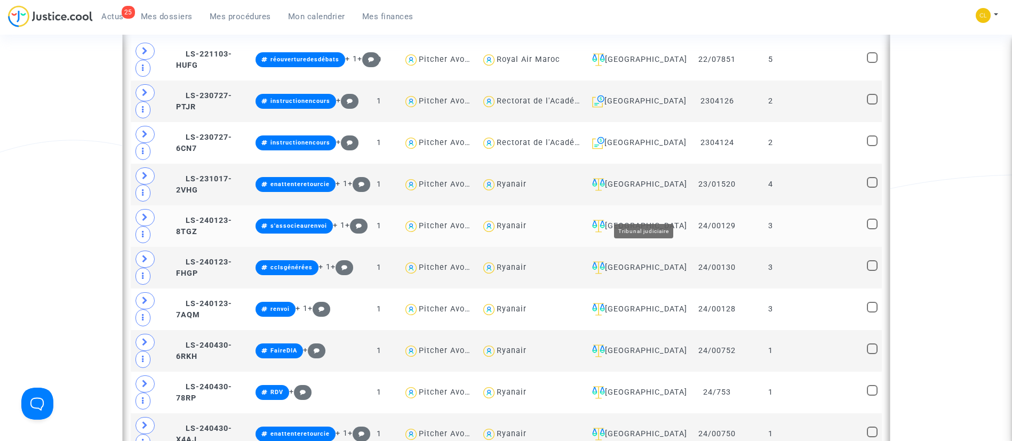
scroll to position [660, 0]
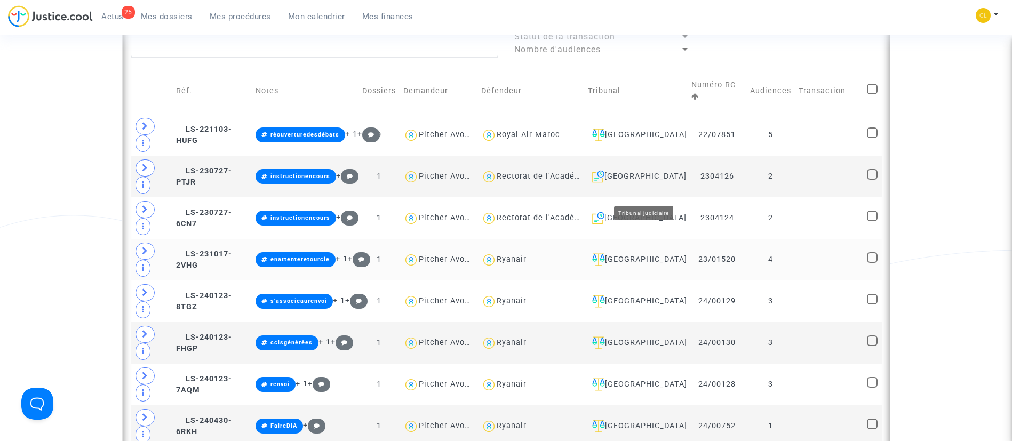
click at [656, 253] on div "Beauvais" at bounding box center [636, 259] width 96 height 13
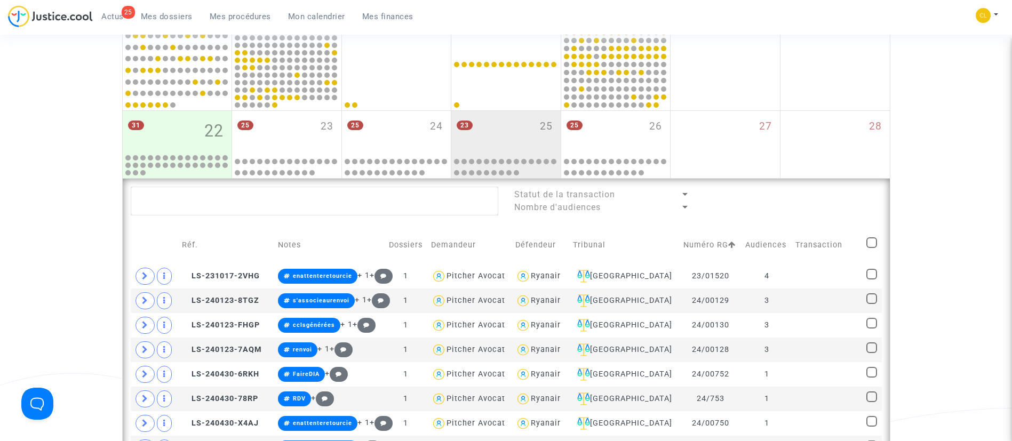
scroll to position [500, 0]
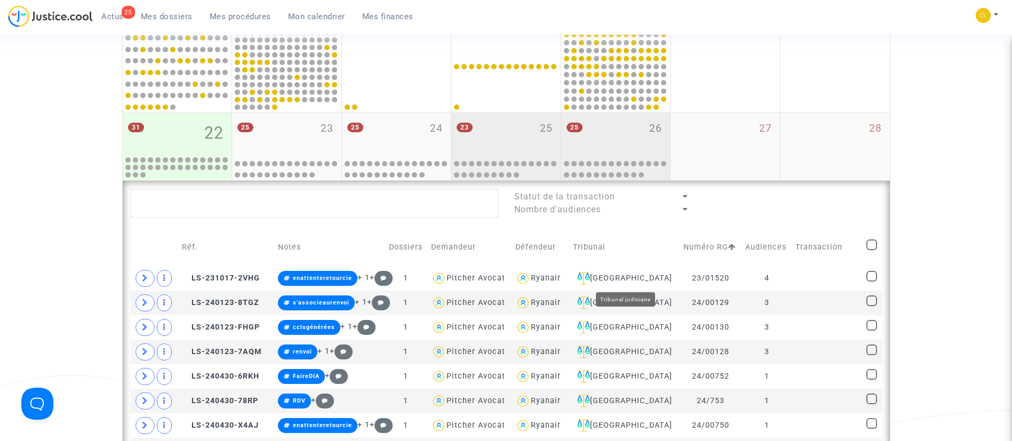
drag, startPoint x: 644, startPoint y: 273, endPoint x: 595, endPoint y: 159, distance: 124.3
click at [643, 267] on td "Beauvais" at bounding box center [624, 278] width 110 height 25
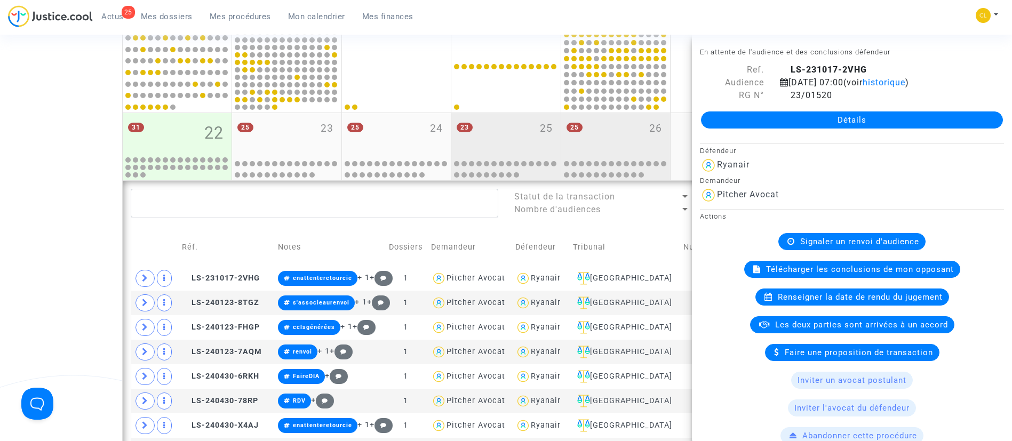
click at [595, 147] on div "25 26" at bounding box center [615, 134] width 109 height 42
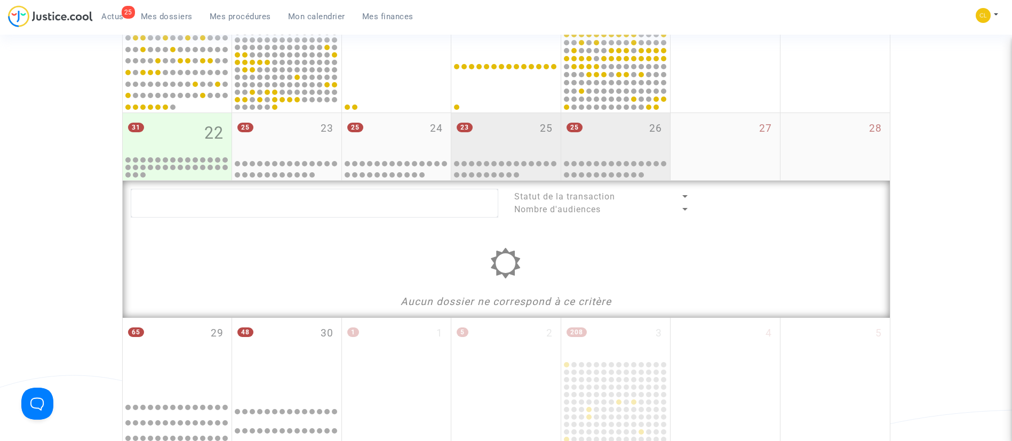
click at [529, 137] on div "23 25" at bounding box center [505, 134] width 109 height 42
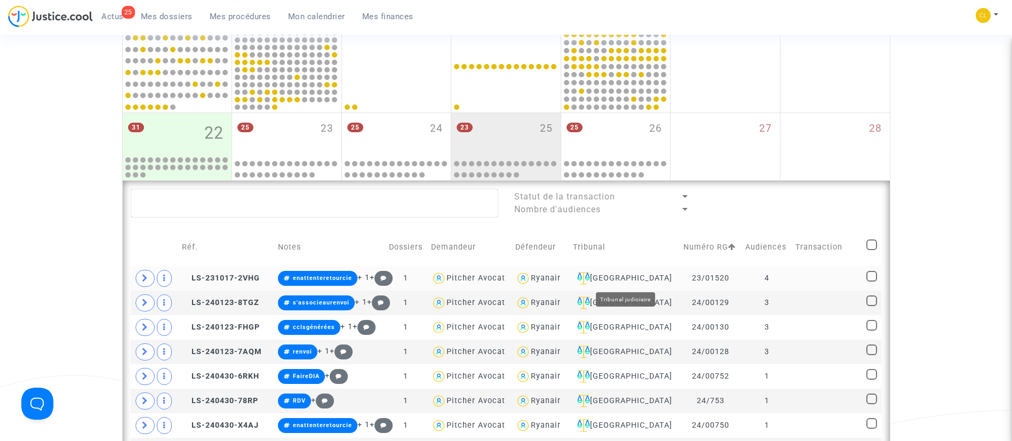
click at [621, 271] on td "Beauvais" at bounding box center [624, 278] width 110 height 25
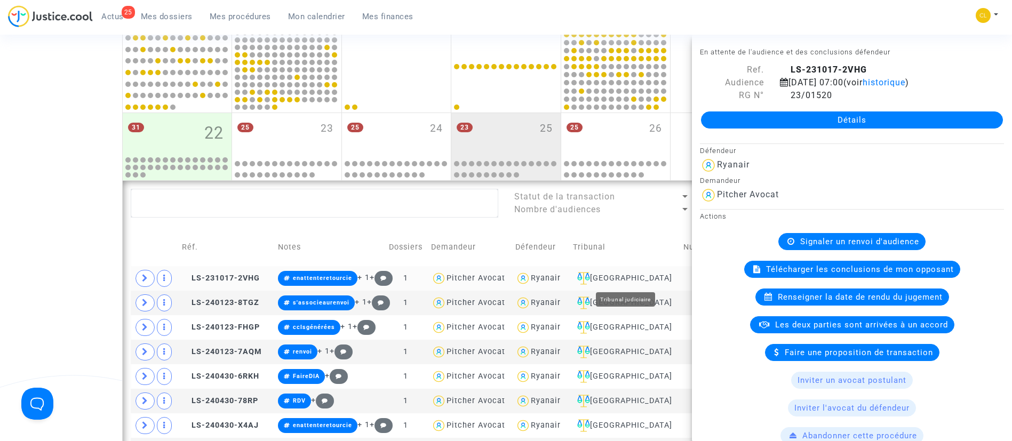
click at [632, 279] on div "Beauvais" at bounding box center [624, 278] width 103 height 13
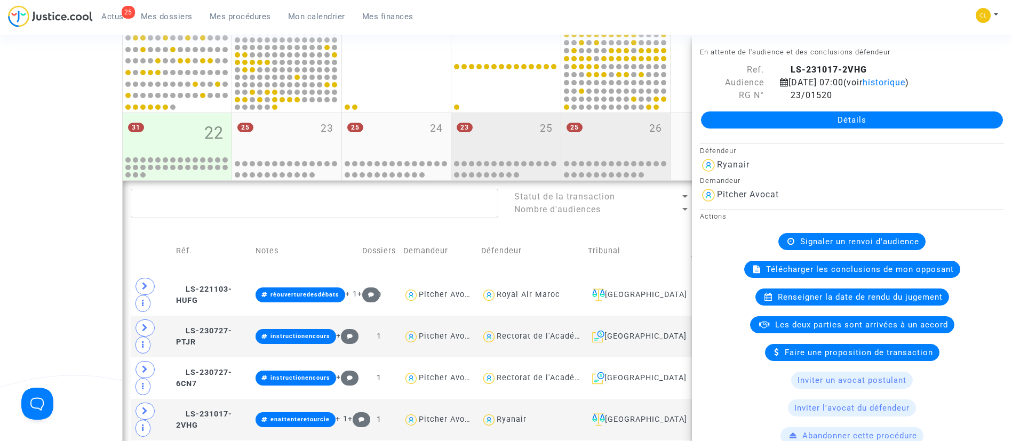
click at [611, 136] on div "25 26" at bounding box center [615, 134] width 109 height 42
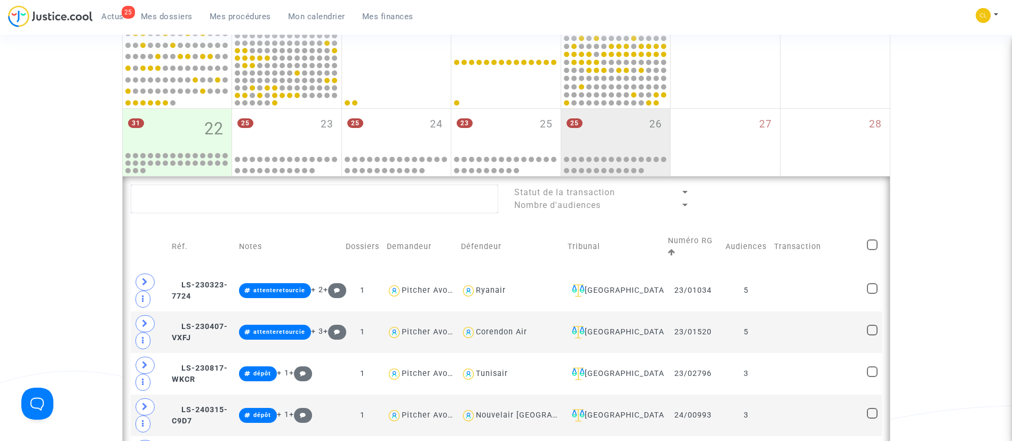
scroll to position [500, 0]
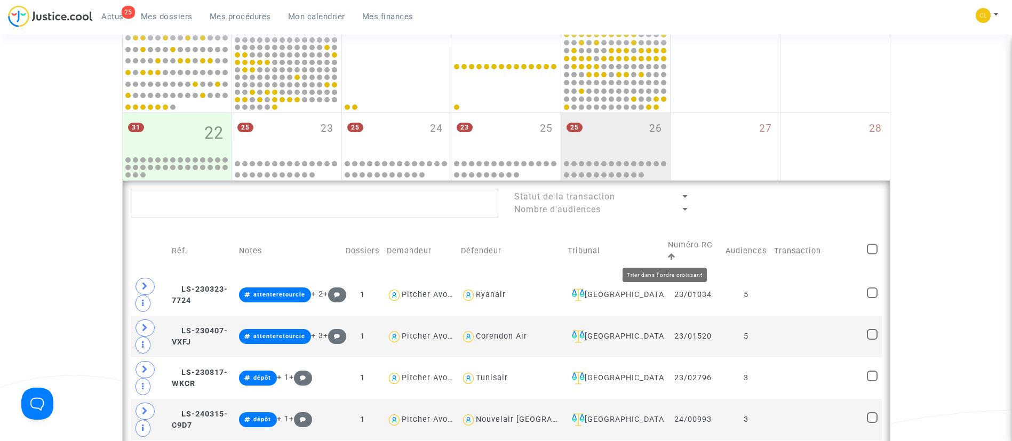
click at [668, 256] on icon at bounding box center [671, 256] width 7 height 7
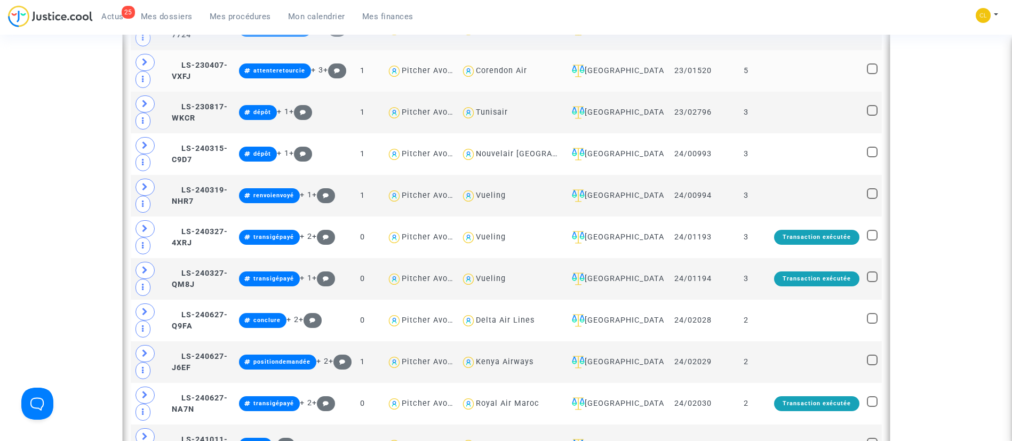
scroll to position [1060, 0]
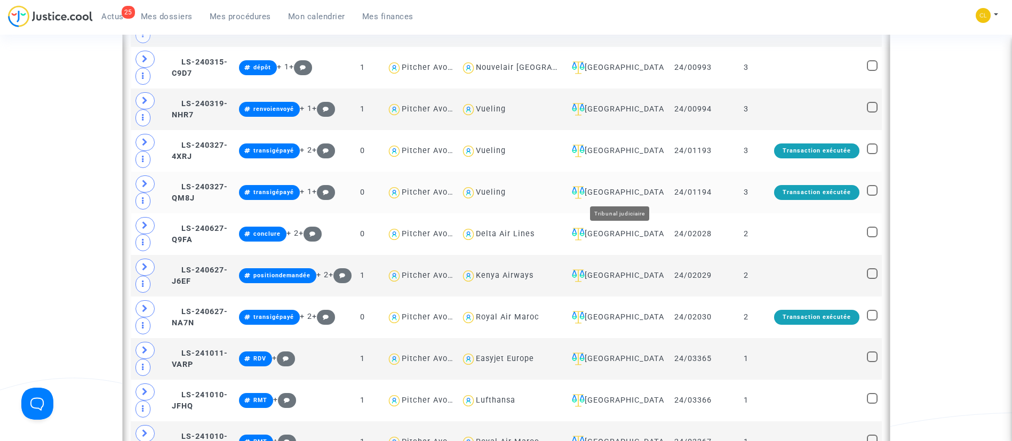
click at [622, 193] on div "Nantes" at bounding box center [614, 192] width 93 height 13
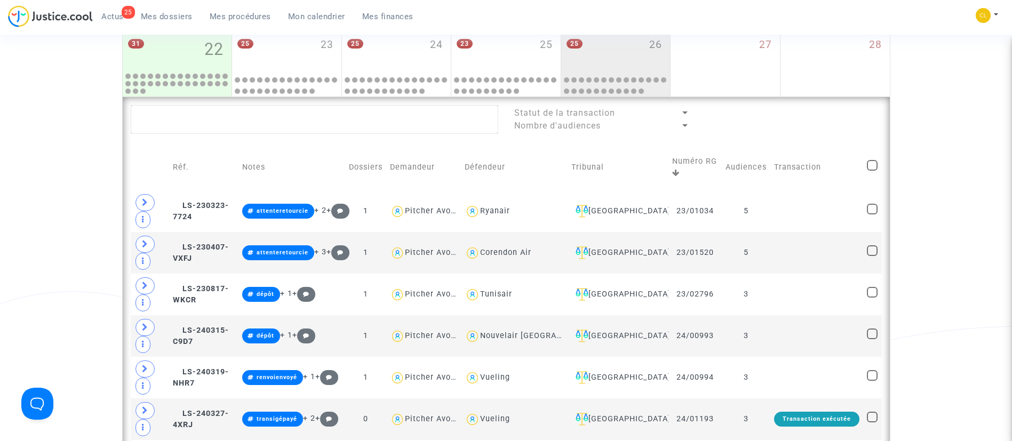
scroll to position [580, 0]
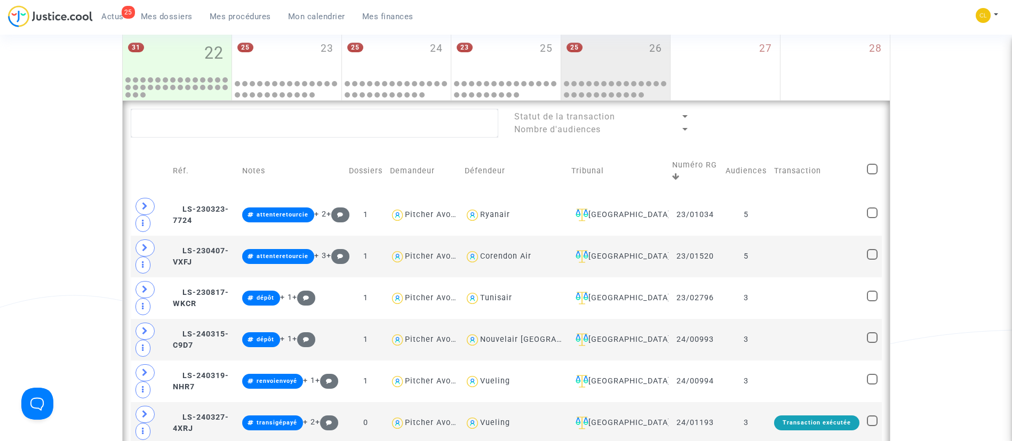
click at [876, 164] on span at bounding box center [872, 169] width 11 height 11
click at [873, 175] on input "checkbox" at bounding box center [872, 175] width 1 height 1
checkbox input "true"
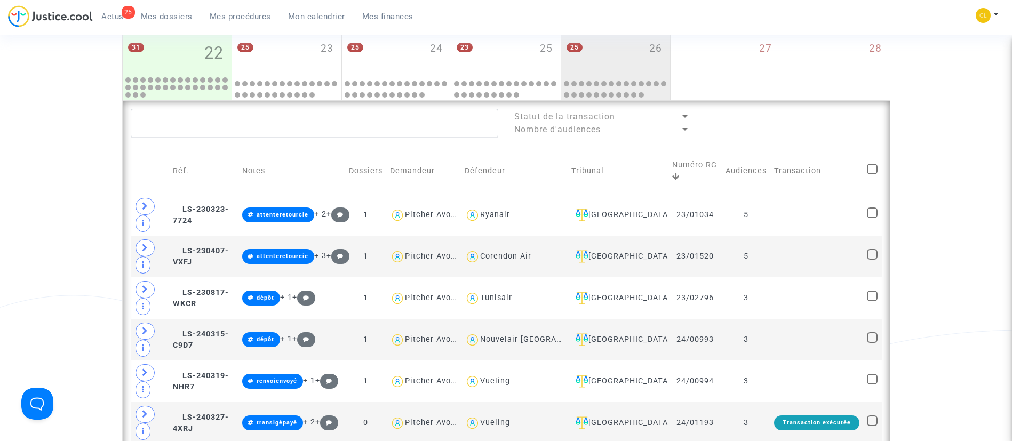
checkbox input "true"
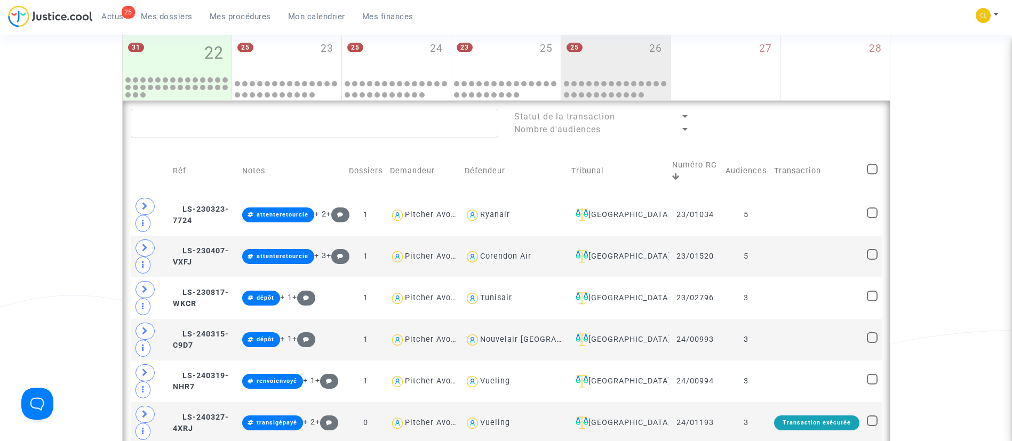
checkbox input "true"
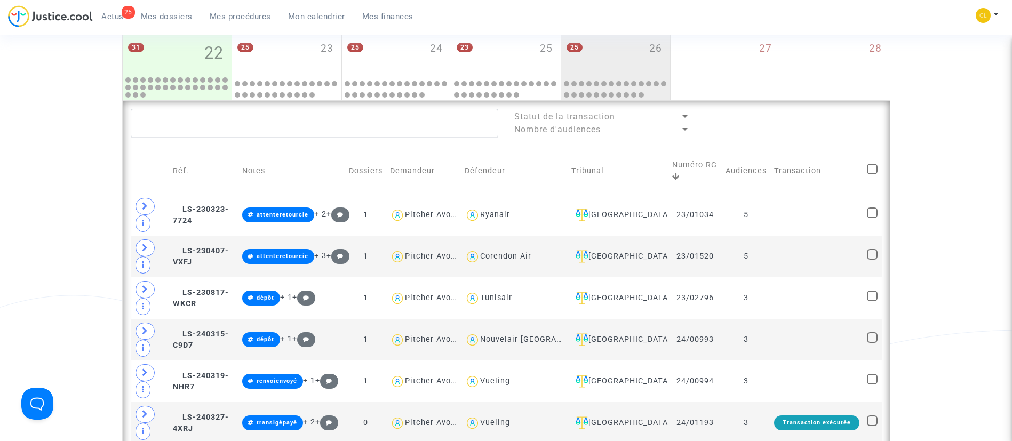
checkbox input "true"
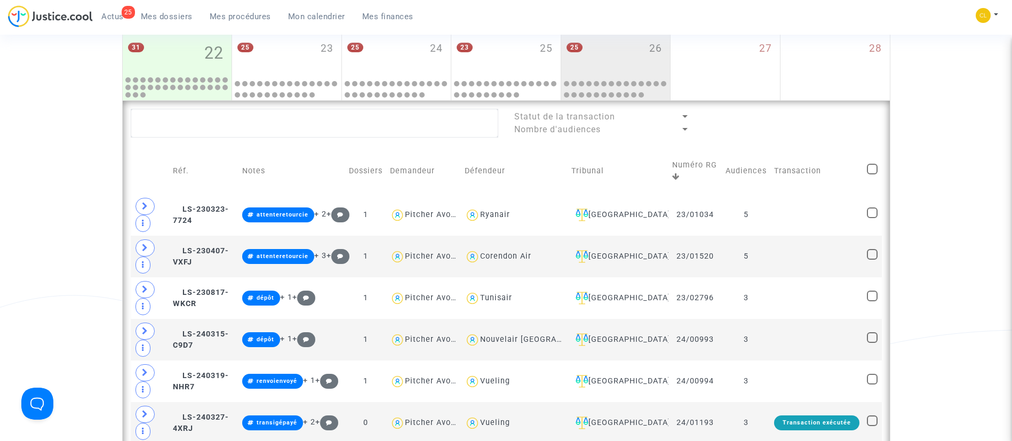
checkbox input "true"
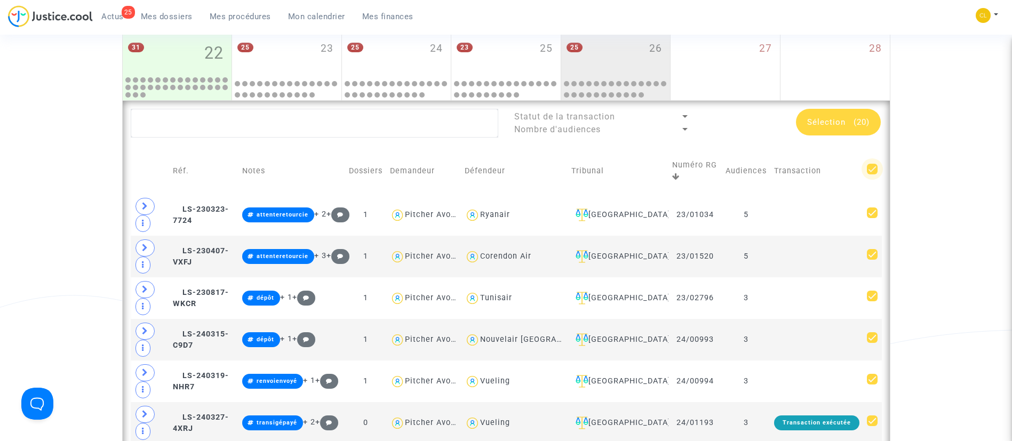
click at [869, 167] on span at bounding box center [872, 169] width 11 height 11
click at [872, 175] on input "checkbox" at bounding box center [872, 175] width 1 height 1
checkbox input "false"
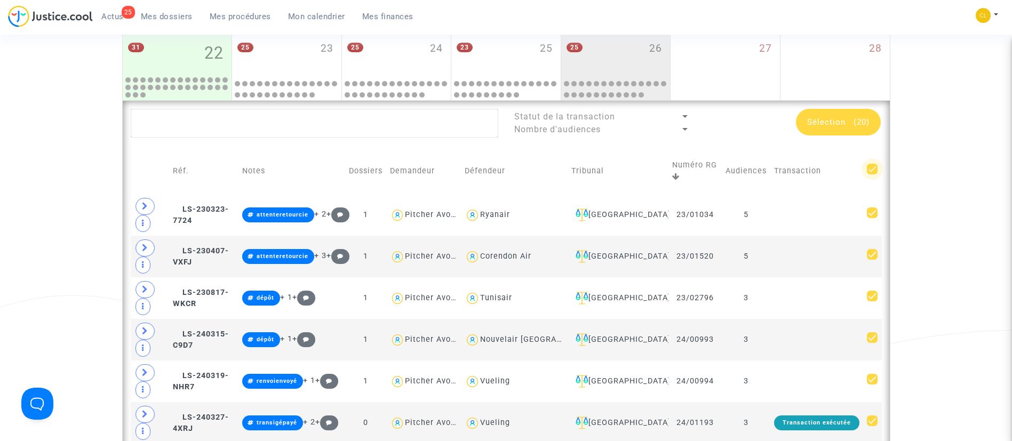
checkbox input "false"
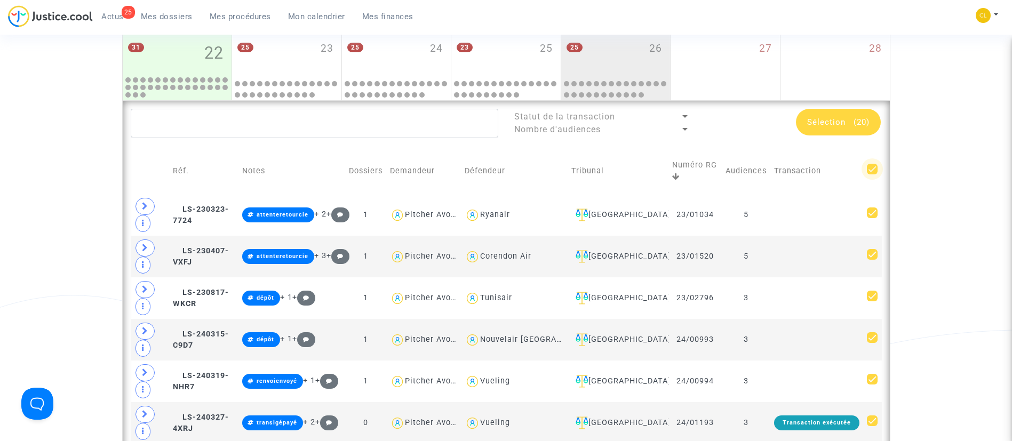
checkbox input "false"
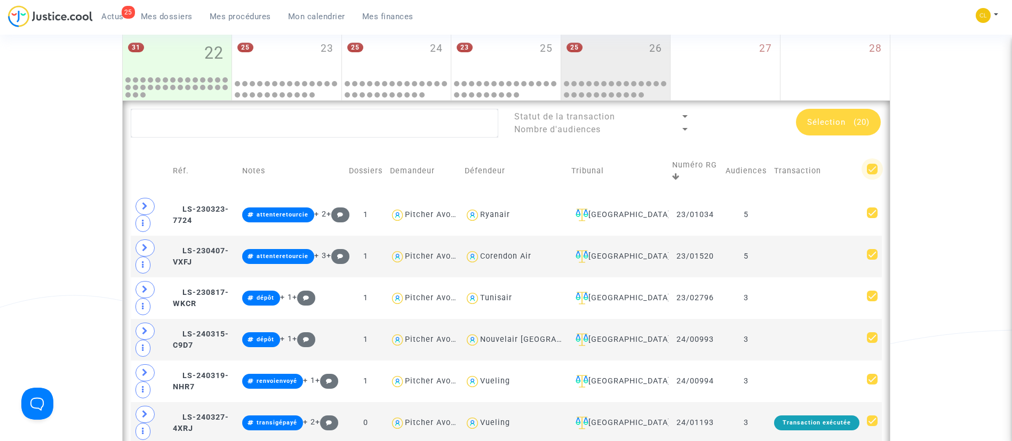
checkbox input "false"
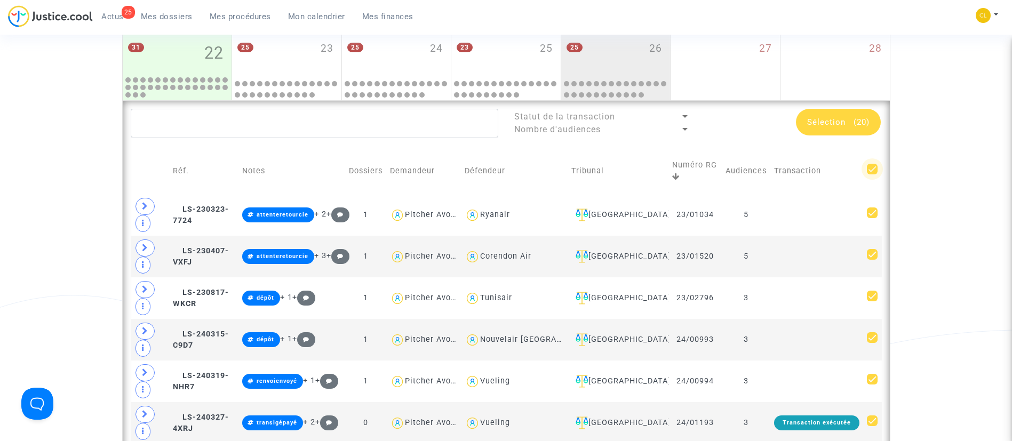
checkbox input "false"
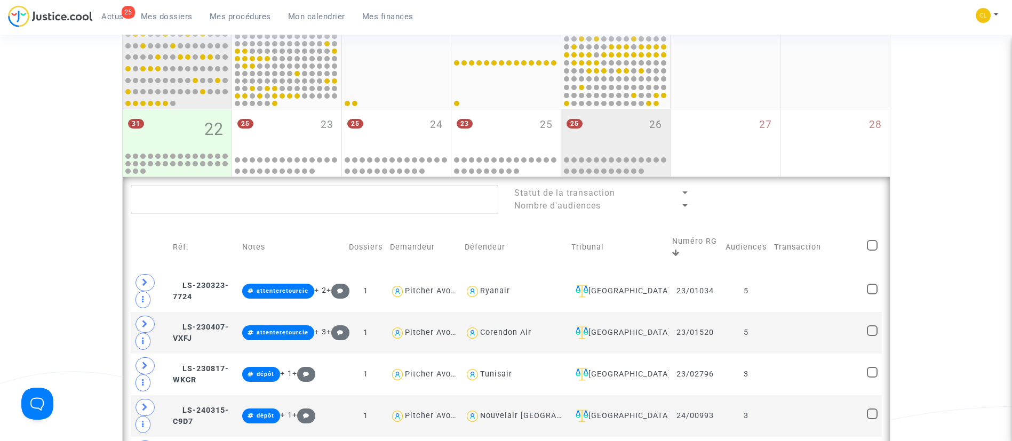
scroll to position [419, 0]
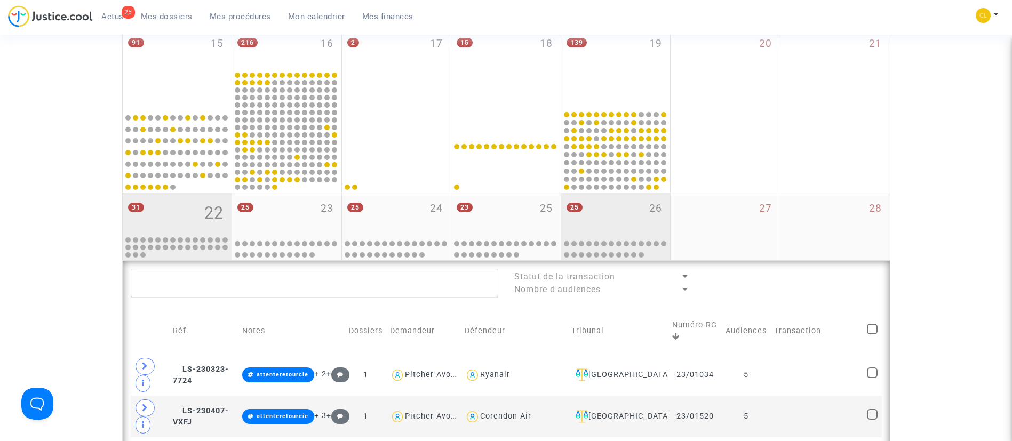
drag, startPoint x: 194, startPoint y: 204, endPoint x: 185, endPoint y: 213, distance: 12.1
click at [194, 205] on div "31 22" at bounding box center [177, 214] width 109 height 42
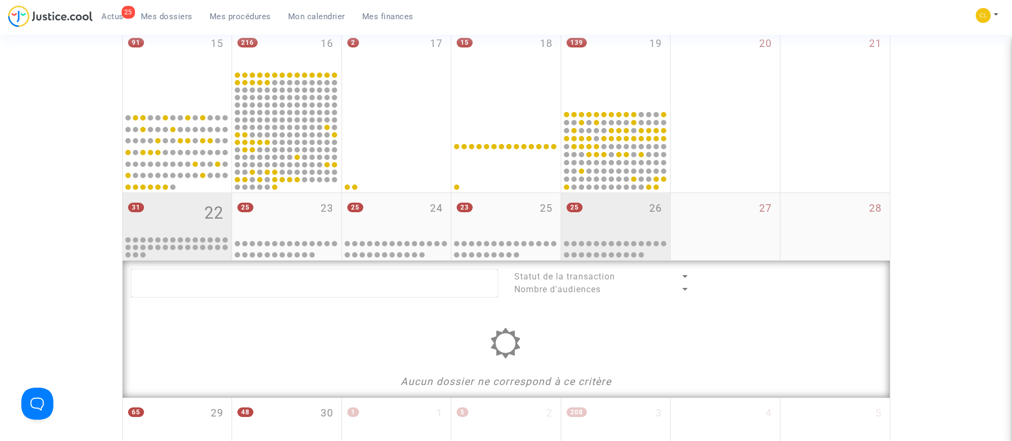
click at [644, 216] on div "25 26" at bounding box center [615, 214] width 109 height 42
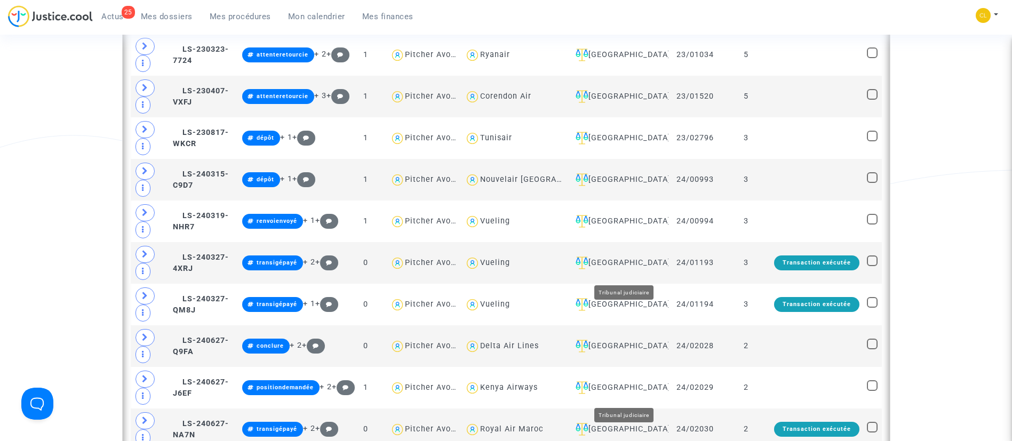
scroll to position [500, 0]
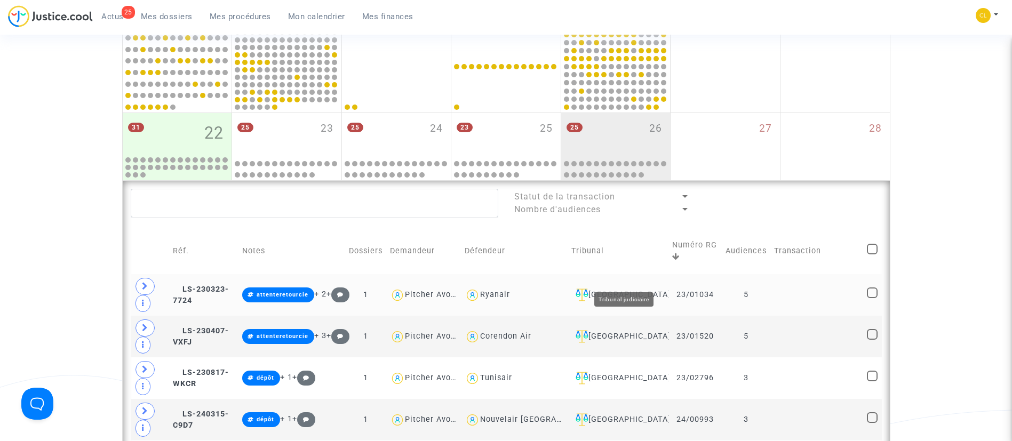
click at [633, 289] on div "Nantes" at bounding box center [619, 295] width 94 height 13
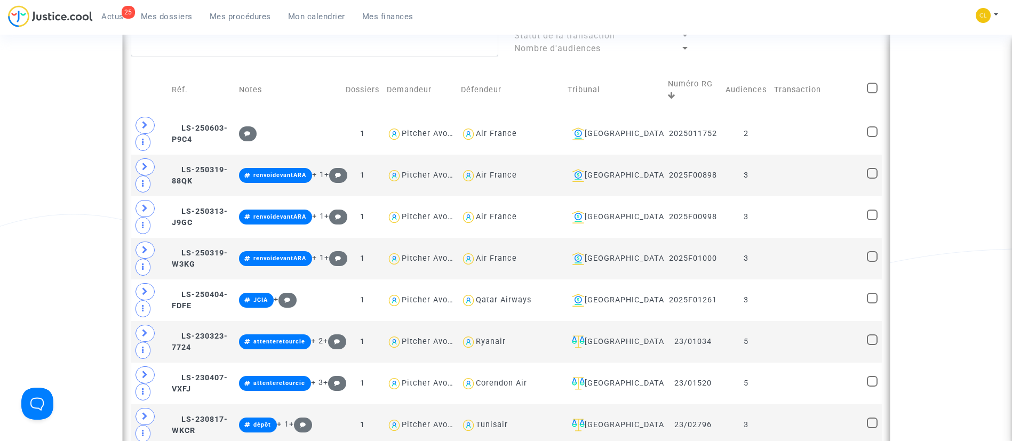
scroll to position [500, 0]
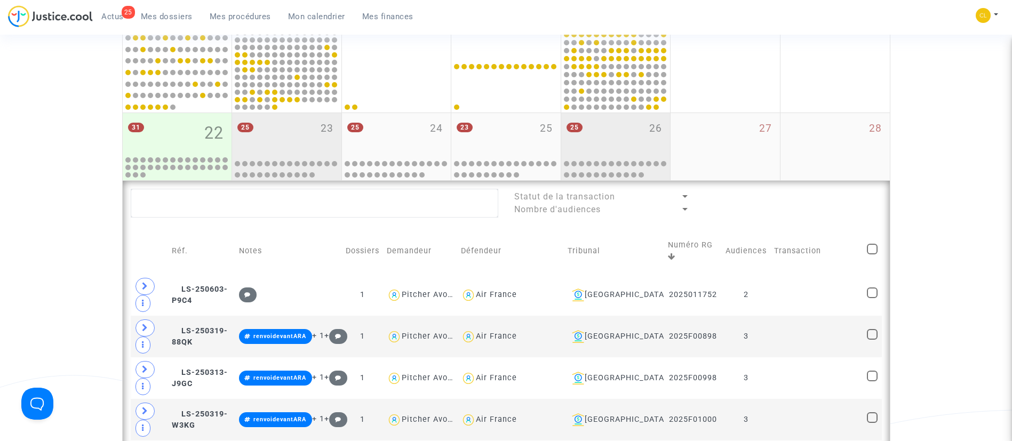
click at [307, 132] on div "25 23" at bounding box center [286, 134] width 109 height 42
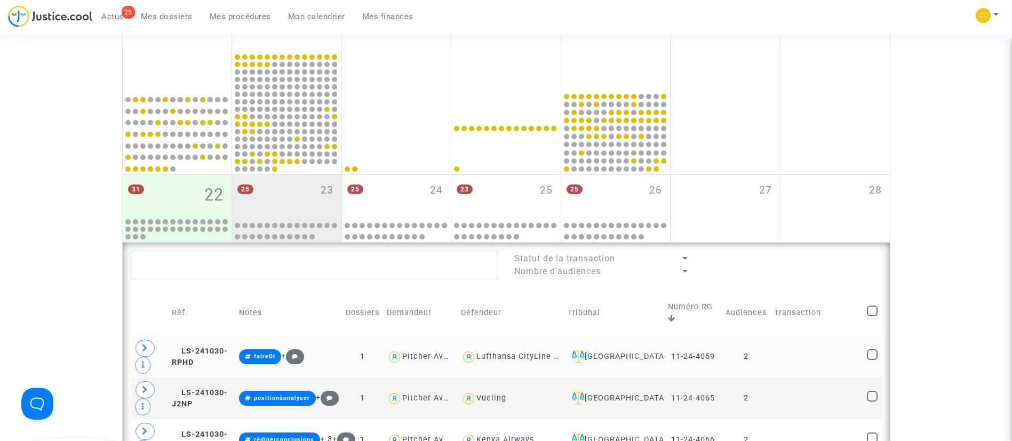
scroll to position [419, 0]
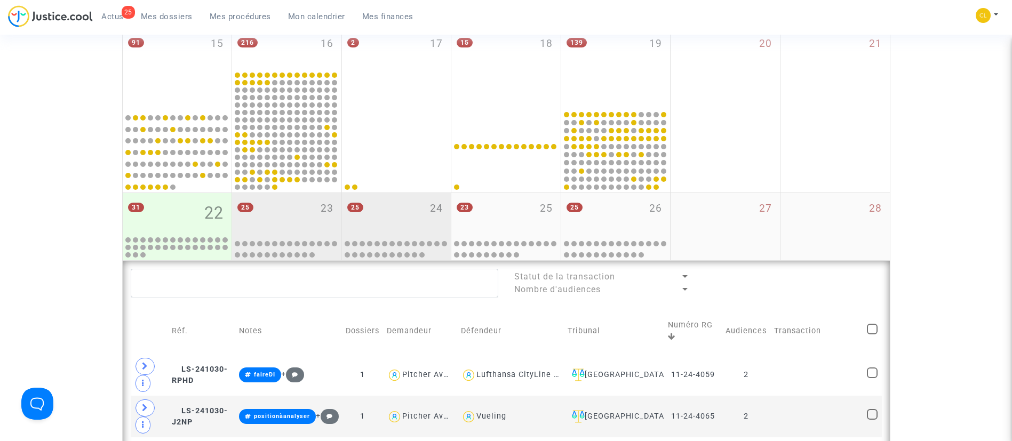
click at [405, 236] on div at bounding box center [397, 247] width 106 height 22
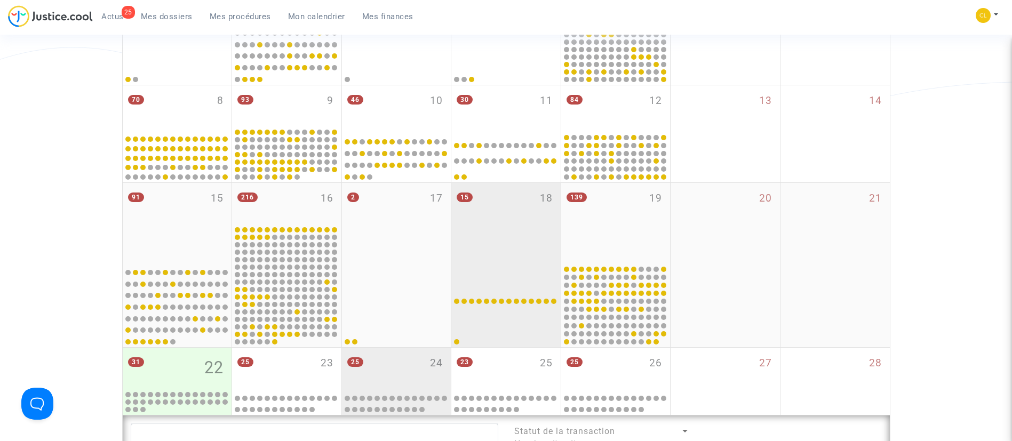
scroll to position [339, 0]
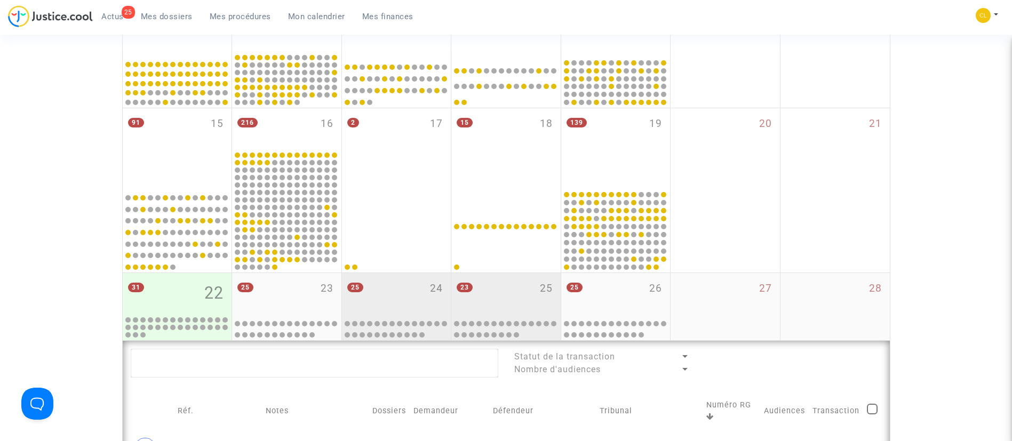
click at [514, 311] on div "23 25" at bounding box center [505, 294] width 109 height 42
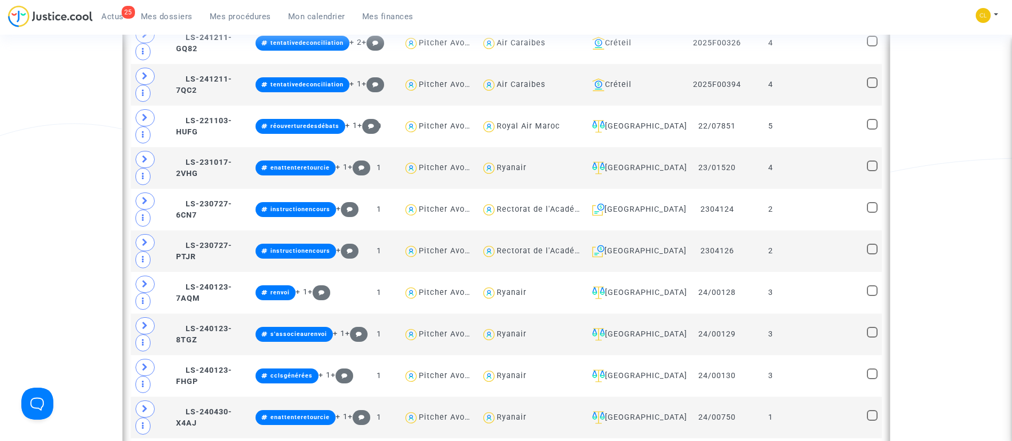
scroll to position [580, 0]
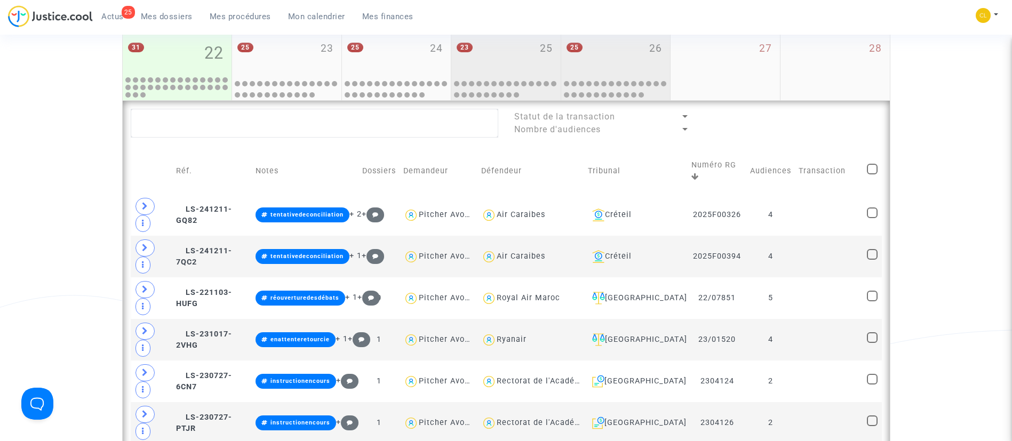
click at [622, 59] on div "25 26" at bounding box center [615, 54] width 109 height 42
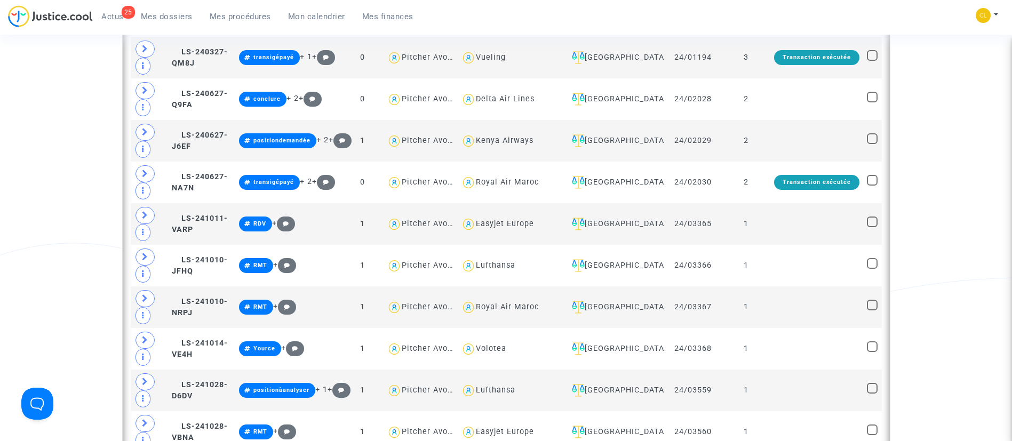
scroll to position [1220, 0]
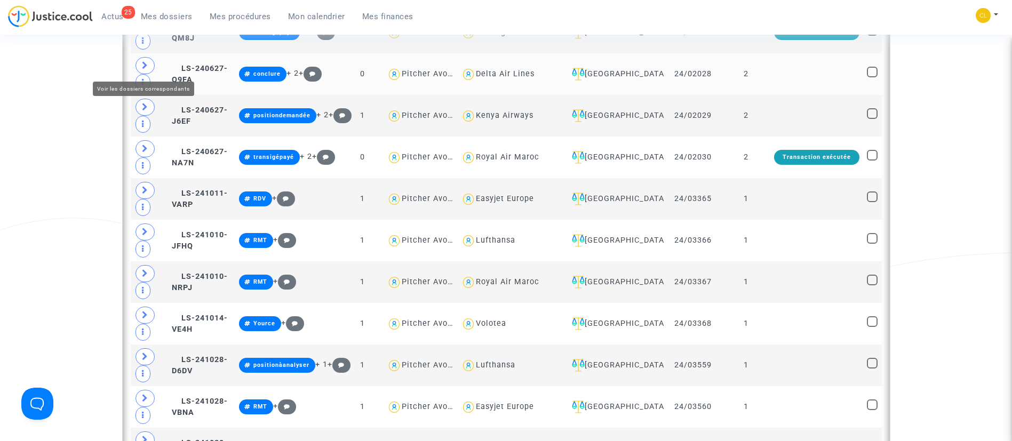
click at [140, 60] on span at bounding box center [145, 65] width 19 height 17
click at [140, 99] on span at bounding box center [145, 107] width 19 height 17
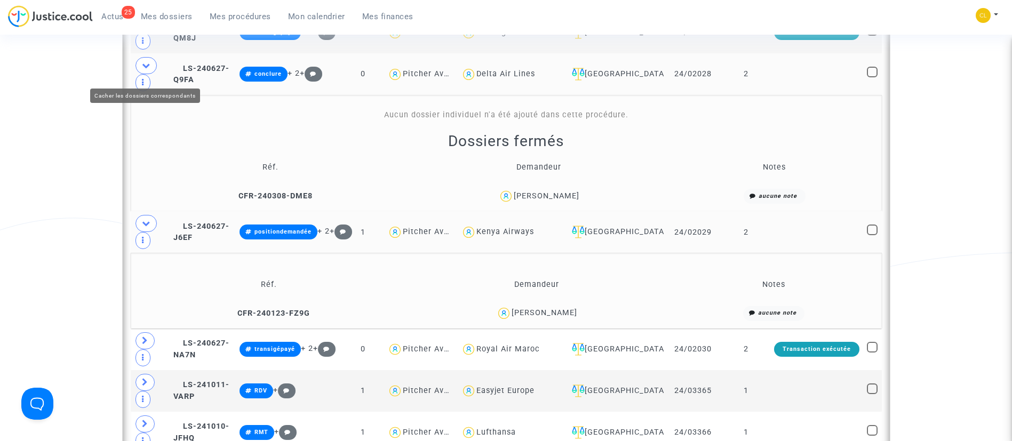
click at [144, 219] on icon at bounding box center [146, 223] width 9 height 8
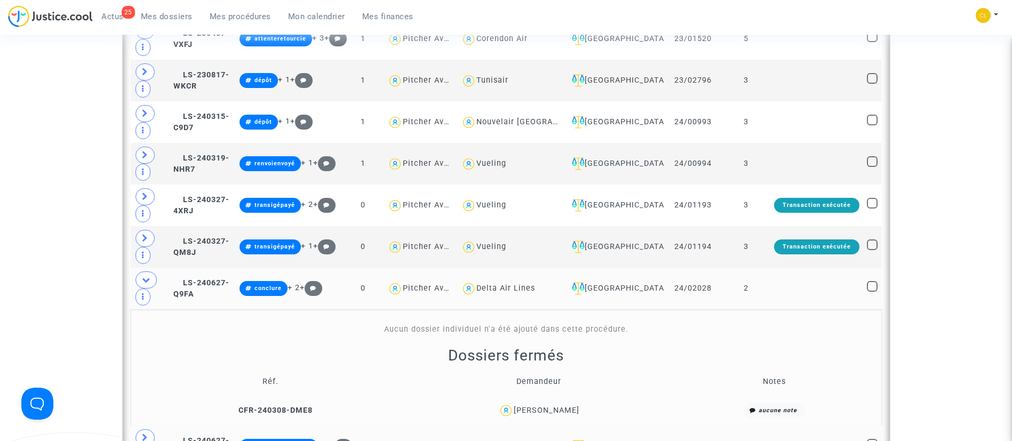
scroll to position [980, 0]
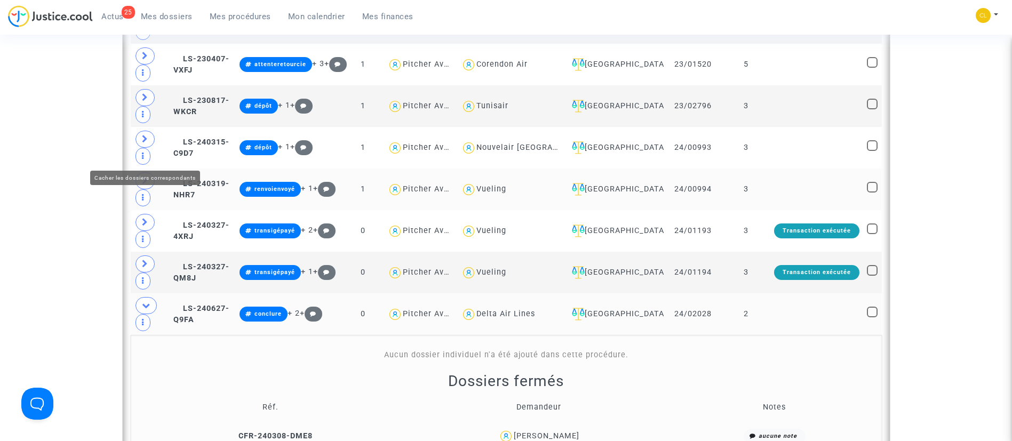
click at [152, 297] on span at bounding box center [146, 305] width 21 height 17
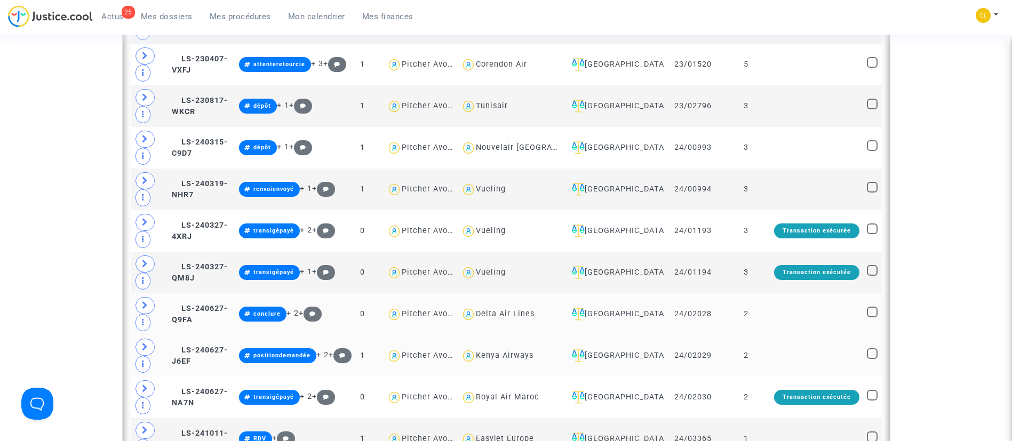
scroll to position [580, 0]
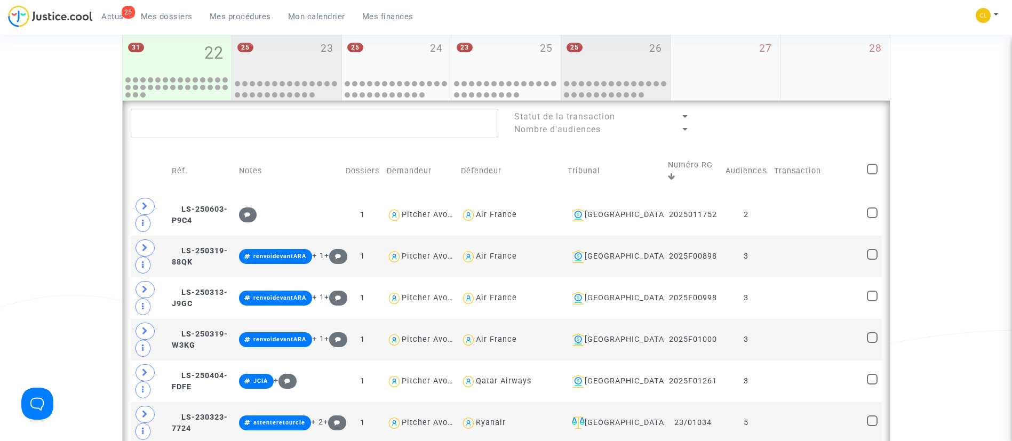
click at [280, 50] on div "25 23" at bounding box center [286, 54] width 109 height 42
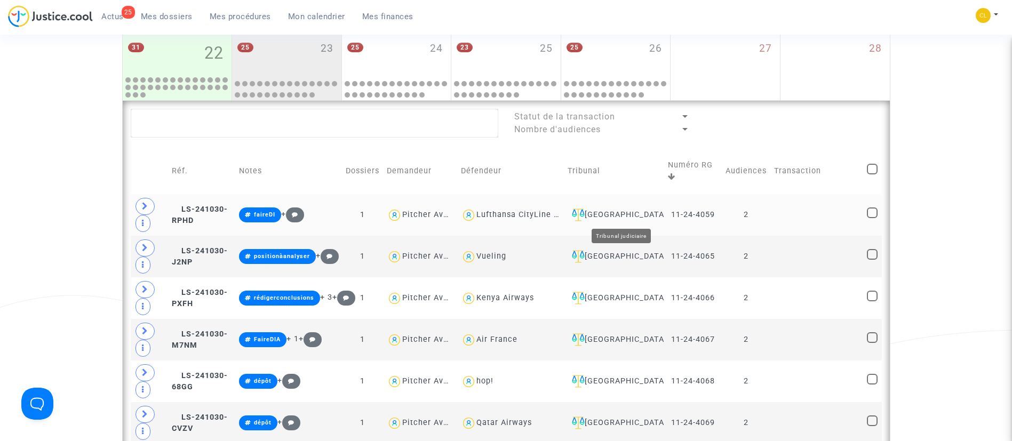
click at [630, 217] on div "Villeurbanne" at bounding box center [614, 215] width 93 height 13
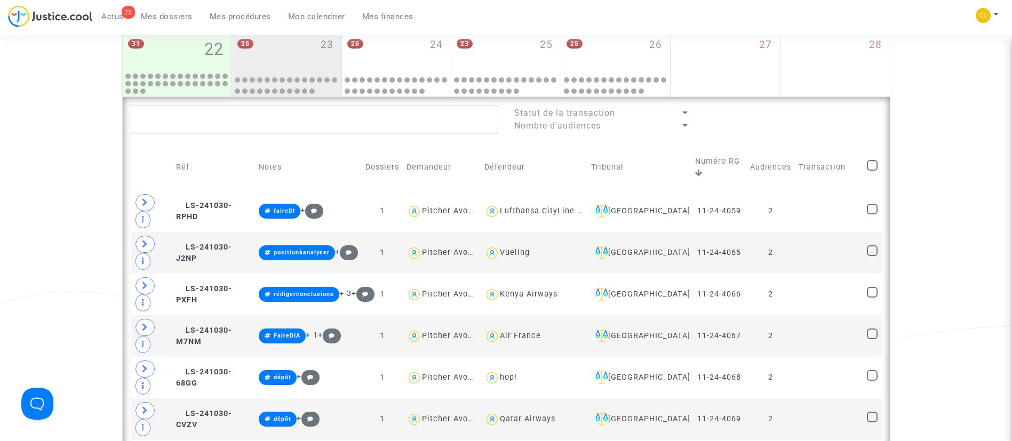
scroll to position [580, 0]
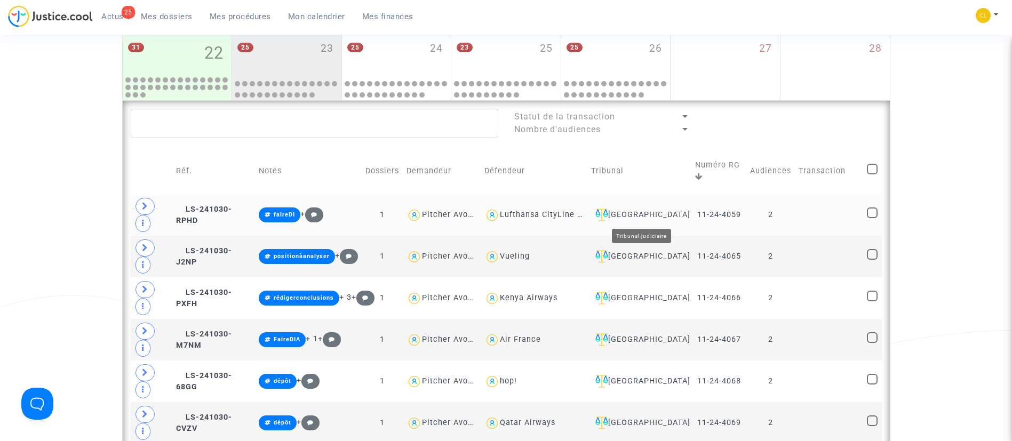
click at [656, 219] on div "Villeurbanne" at bounding box center [639, 215] width 97 height 13
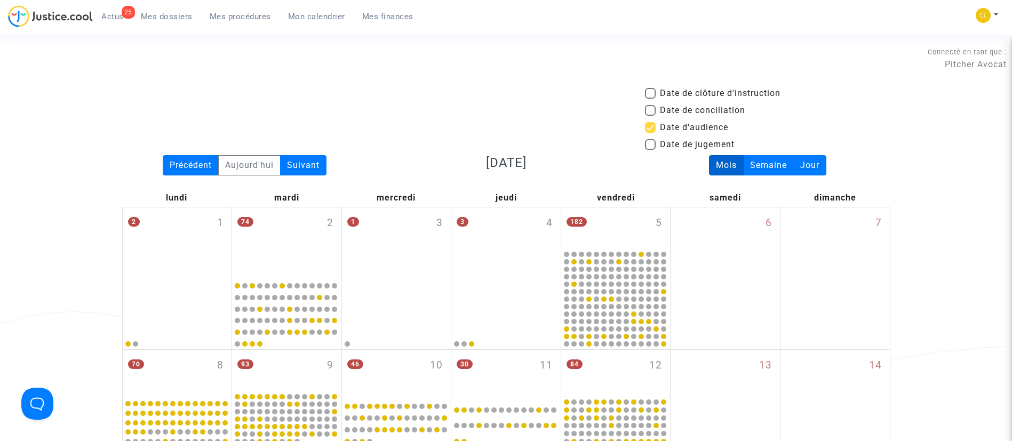
click at [181, 9] on link "Mes dossiers" at bounding box center [166, 17] width 69 height 16
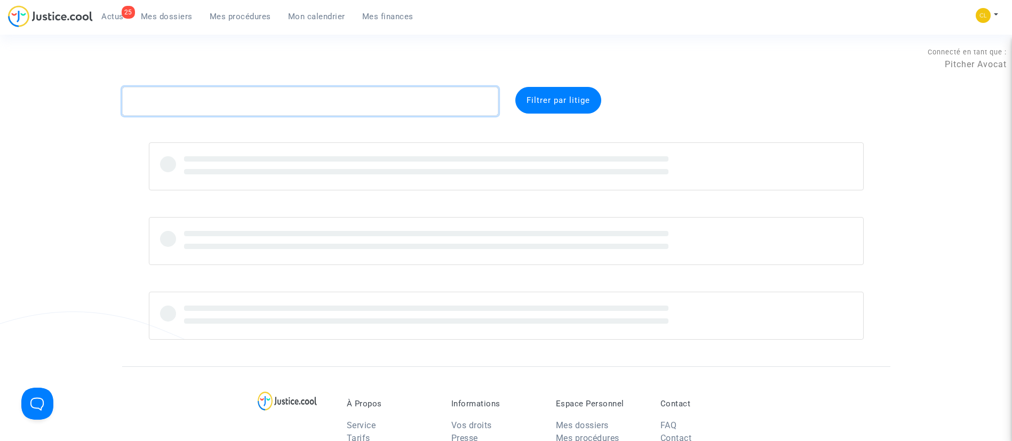
click at [285, 112] on textarea at bounding box center [310, 101] width 376 height 29
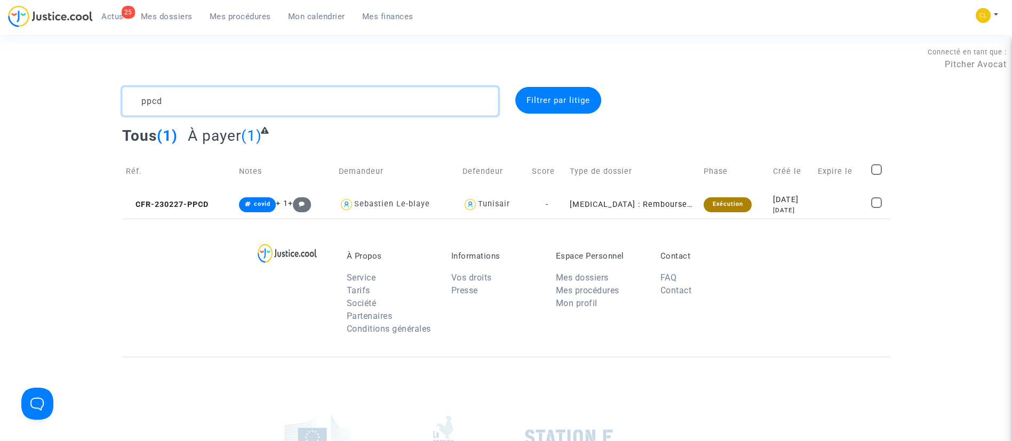
type textarea "ppcd"
click at [825, 189] on td "Expire le" at bounding box center [840, 172] width 53 height 38
click at [814, 203] on td "2023-02-27 3 years ago" at bounding box center [792, 205] width 45 height 28
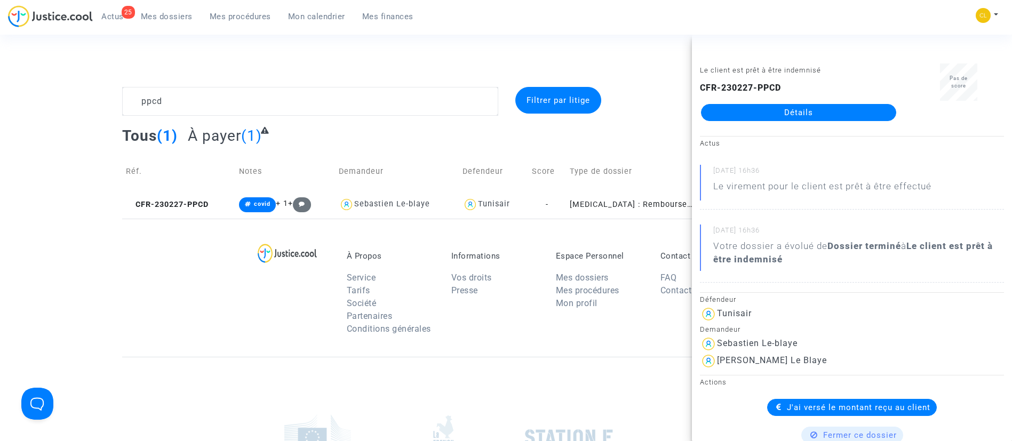
click at [753, 107] on link "Détails" at bounding box center [798, 112] width 195 height 17
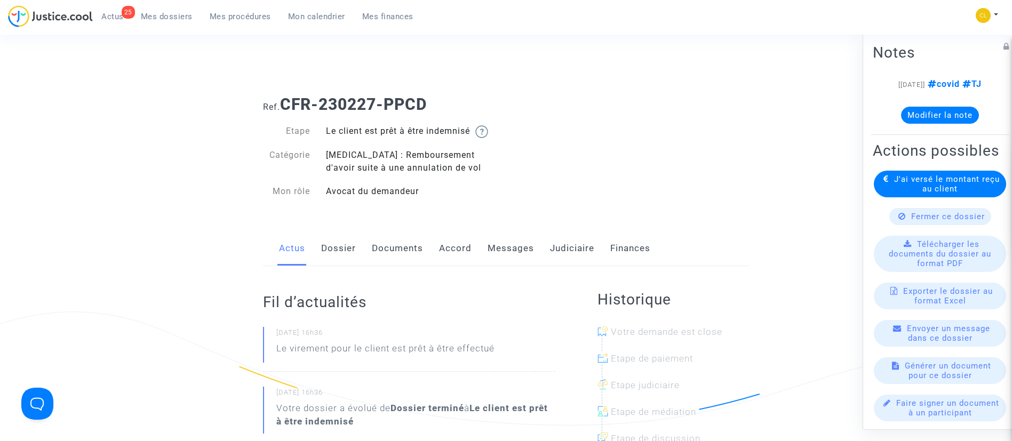
click at [572, 247] on link "Judiciaire" at bounding box center [572, 248] width 44 height 35
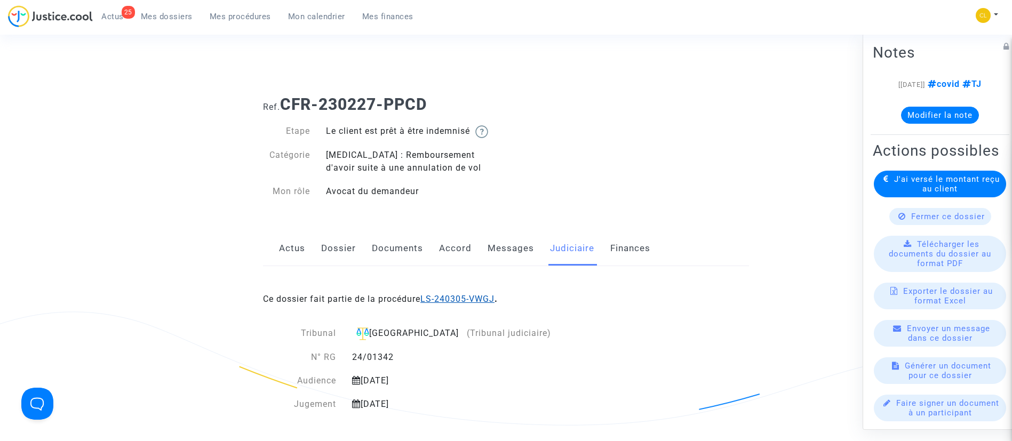
click at [469, 296] on link "LS-240305-VWGJ" at bounding box center [458, 299] width 74 height 10
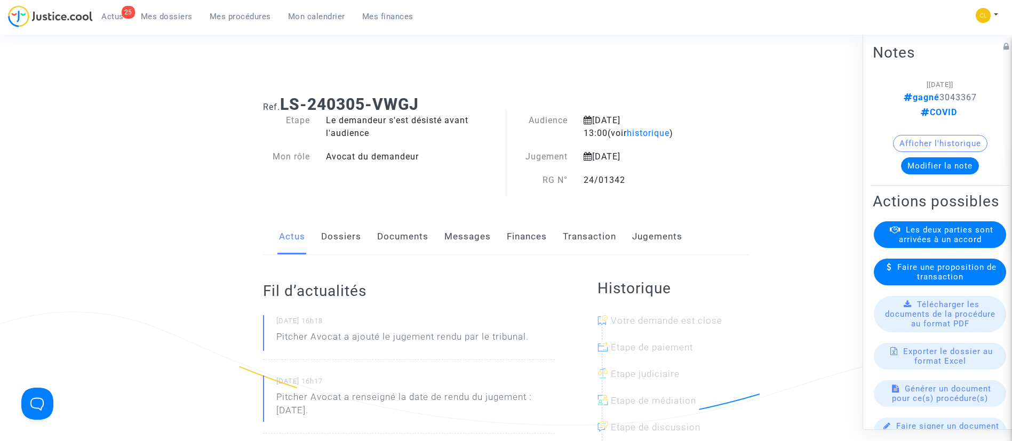
click at [953, 96] on span "gagné 3043367" at bounding box center [940, 97] width 73 height 10
copy span "3043367"
click at [350, 239] on link "Dossiers" at bounding box center [341, 236] width 40 height 35
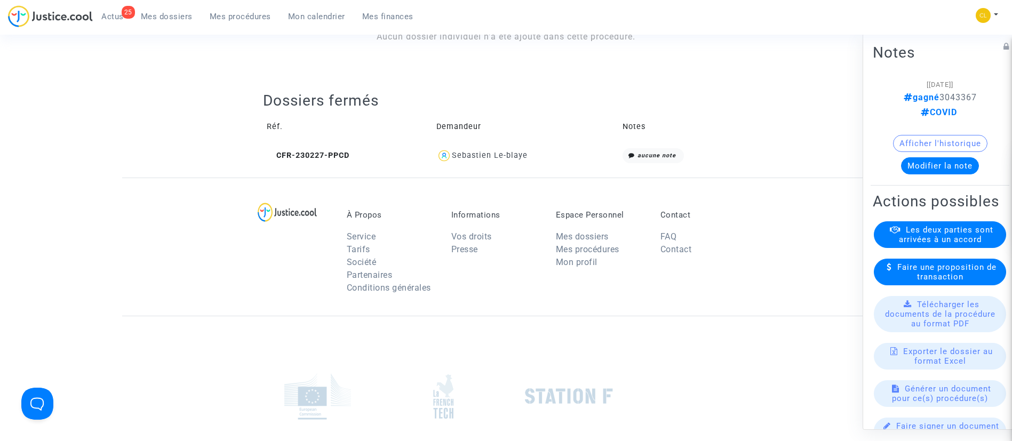
scroll to position [400, 0]
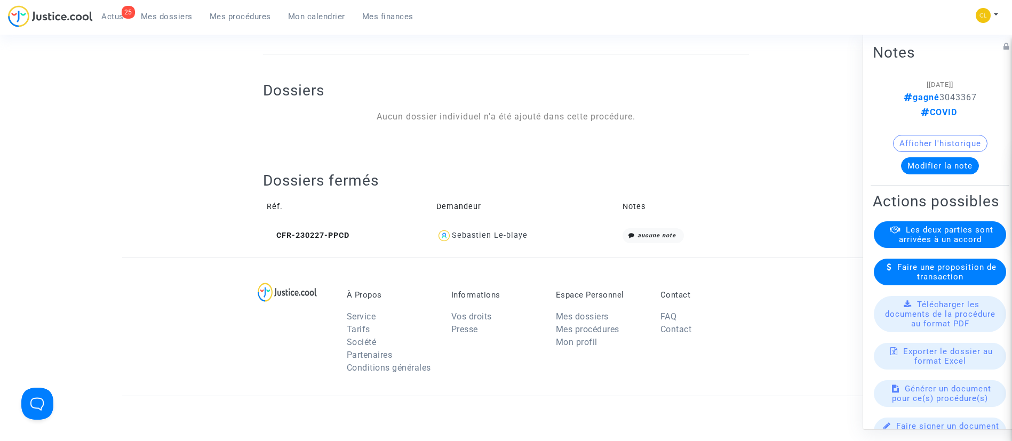
click at [502, 228] on span "Sebastien Le-blaye" at bounding box center [490, 205] width 76 height 70
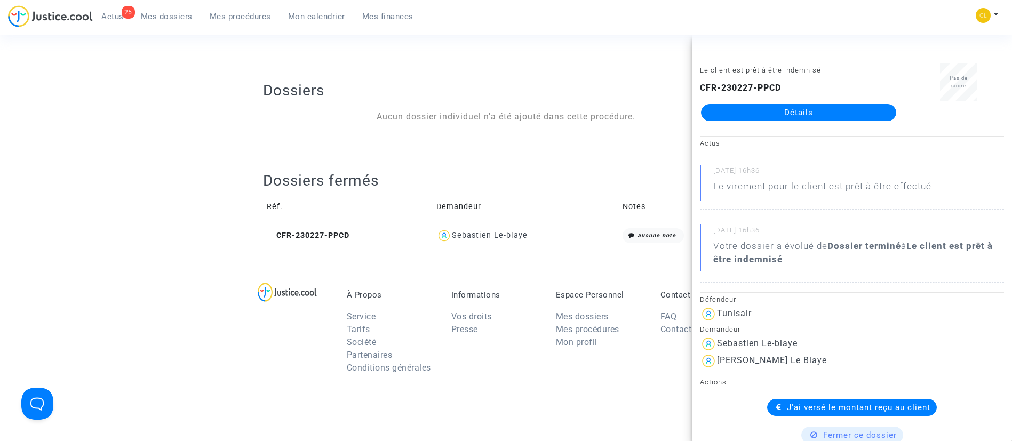
click at [340, 146] on div "Dossiers fermés Réf. Demandeur Notes CFR-230227-PPCD Sebastien Le-blaye aucune …" at bounding box center [506, 202] width 486 height 114
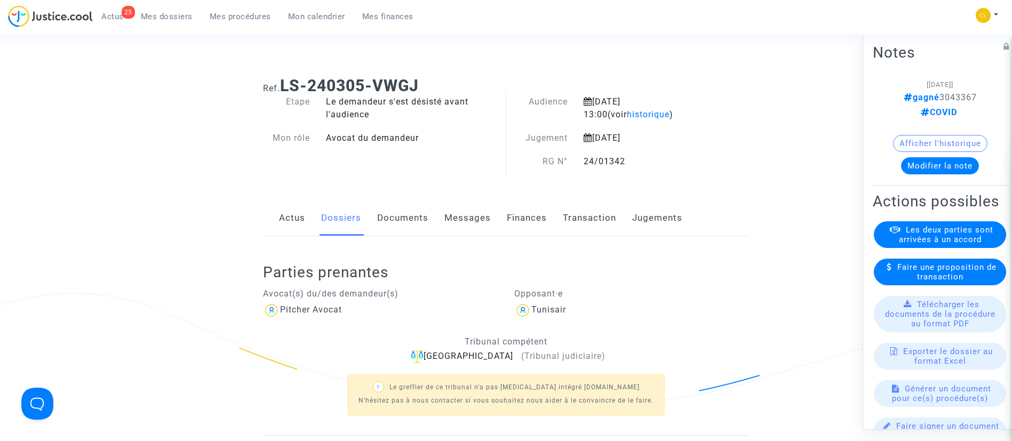
scroll to position [0, 0]
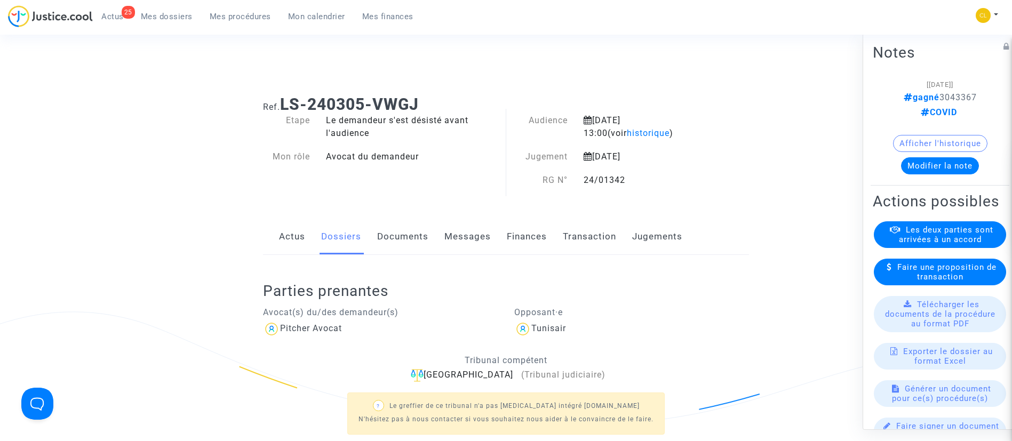
click at [385, 234] on link "Documents" at bounding box center [402, 236] width 51 height 35
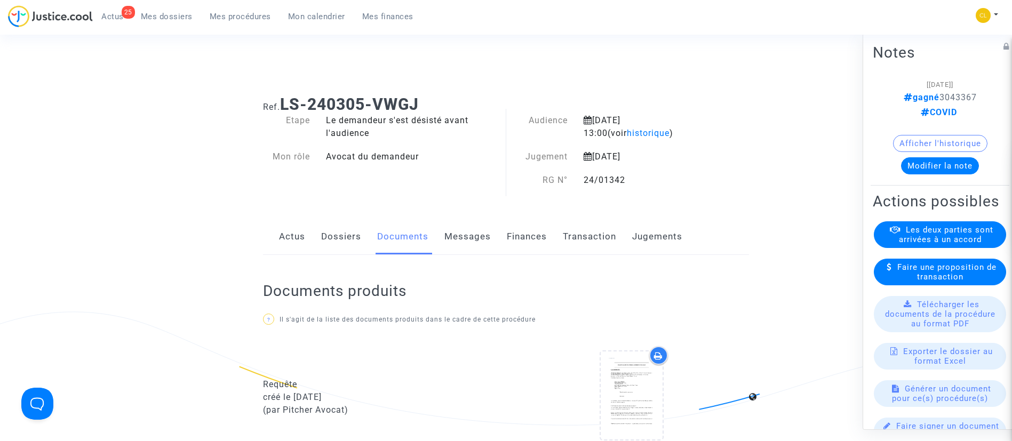
click at [460, 235] on link "Messages" at bounding box center [468, 236] width 46 height 35
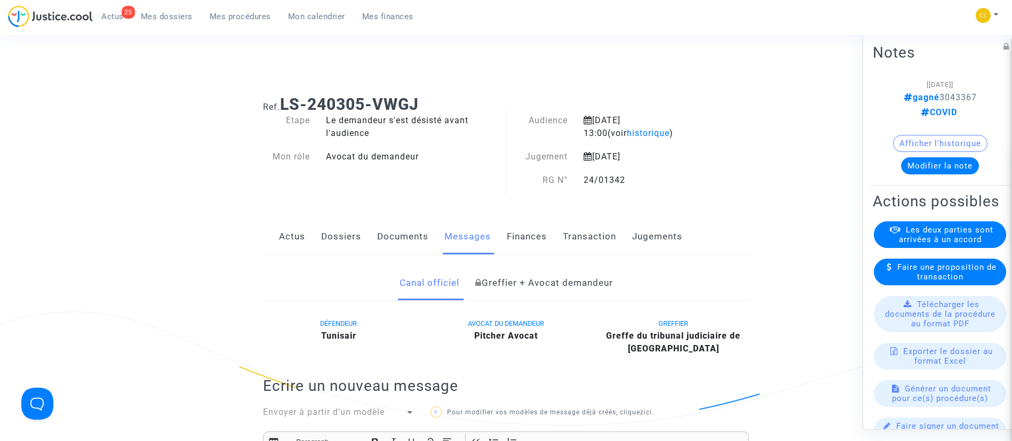
click at [672, 243] on link "Jugements" at bounding box center [657, 236] width 50 height 35
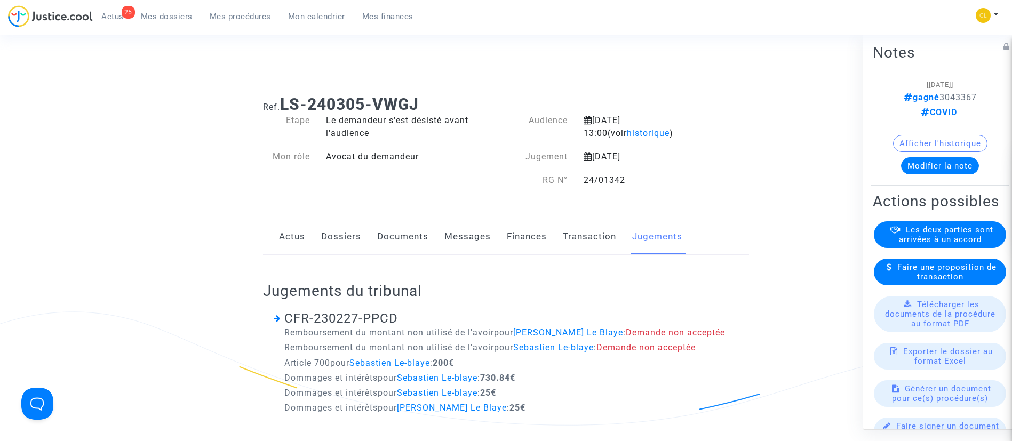
click at [339, 239] on link "Dossiers" at bounding box center [341, 236] width 40 height 35
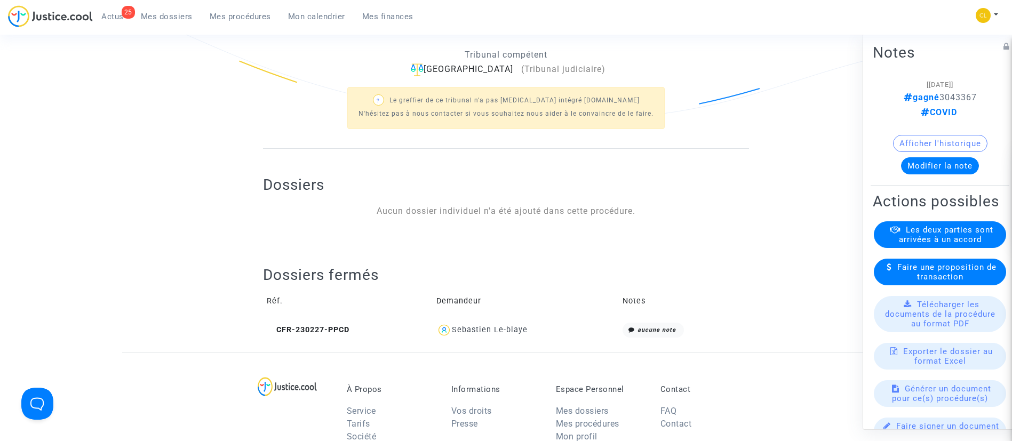
scroll to position [320, 0]
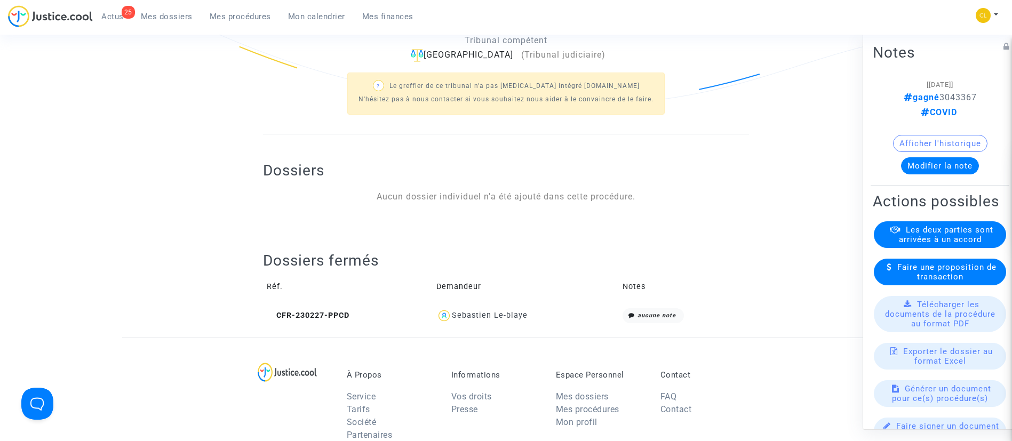
click at [511, 311] on div "Sebastien Le-blaye" at bounding box center [490, 315] width 76 height 9
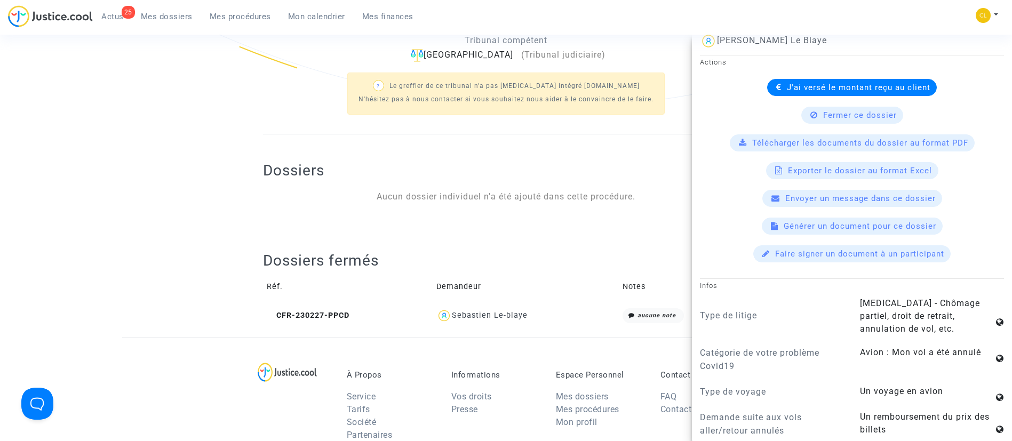
scroll to position [0, 0]
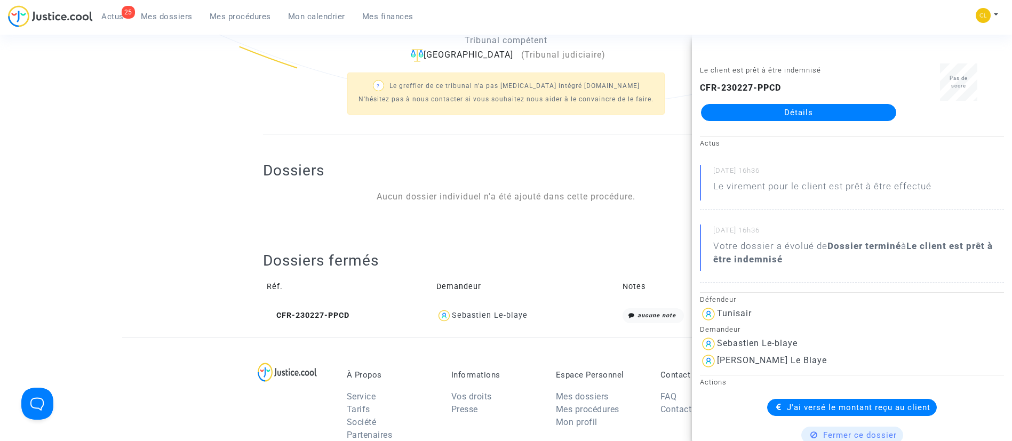
click at [121, 18] on span "Actus" at bounding box center [112, 17] width 22 height 10
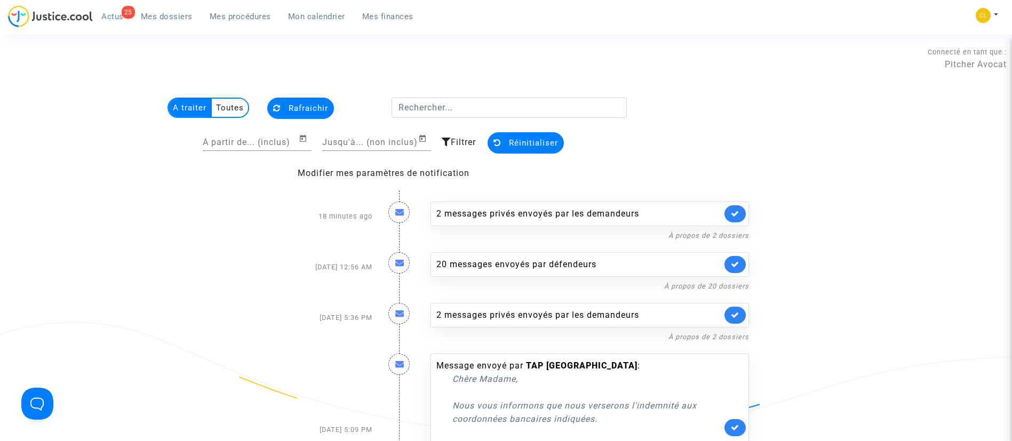
click at [162, 21] on link "Mes dossiers" at bounding box center [166, 17] width 69 height 16
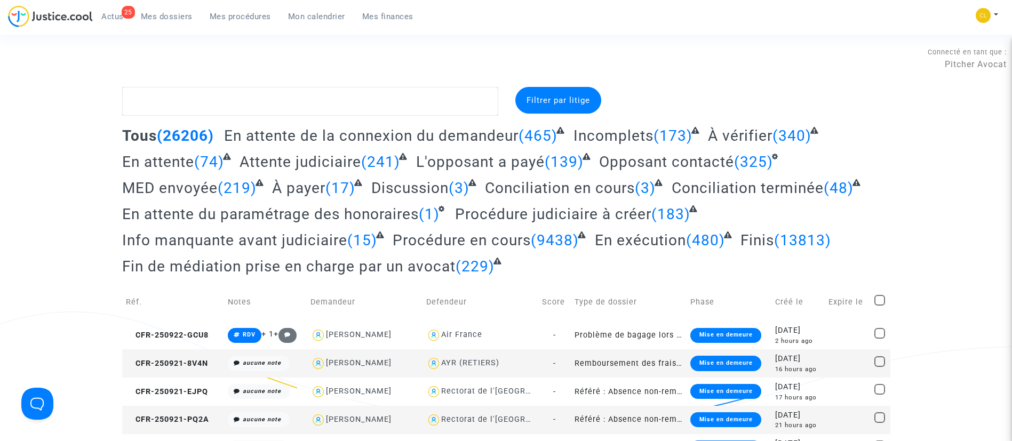
drag, startPoint x: 163, startPoint y: 12, endPoint x: 212, endPoint y: 56, distance: 66.1
click at [163, 12] on span "Mes dossiers" at bounding box center [167, 17] width 52 height 10
click at [245, 108] on textarea at bounding box center [310, 101] width 376 height 29
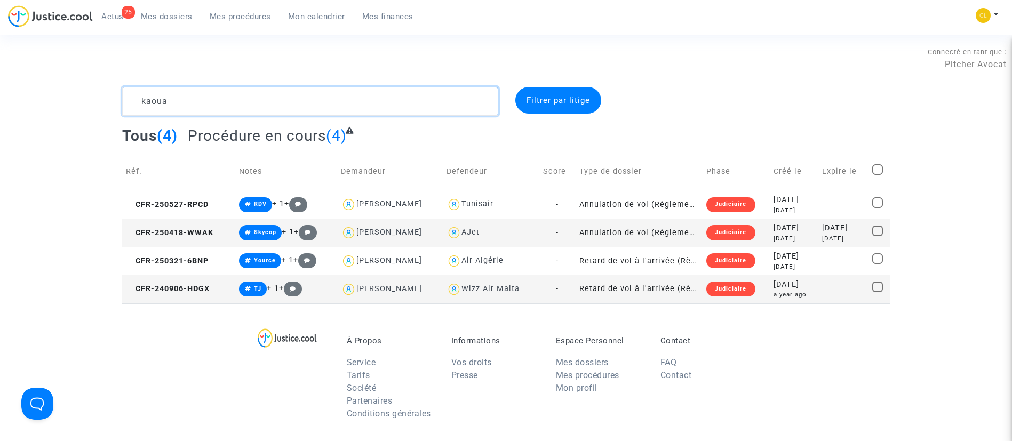
type textarea "kaoua"
click at [807, 300] on td "2024-09-06 a year ago" at bounding box center [794, 289] width 49 height 28
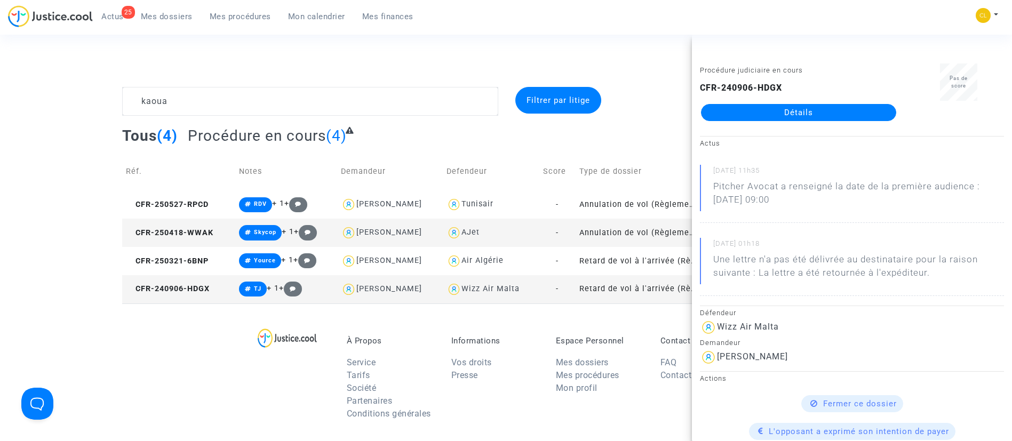
click at [812, 109] on link "Détails" at bounding box center [798, 112] width 195 height 17
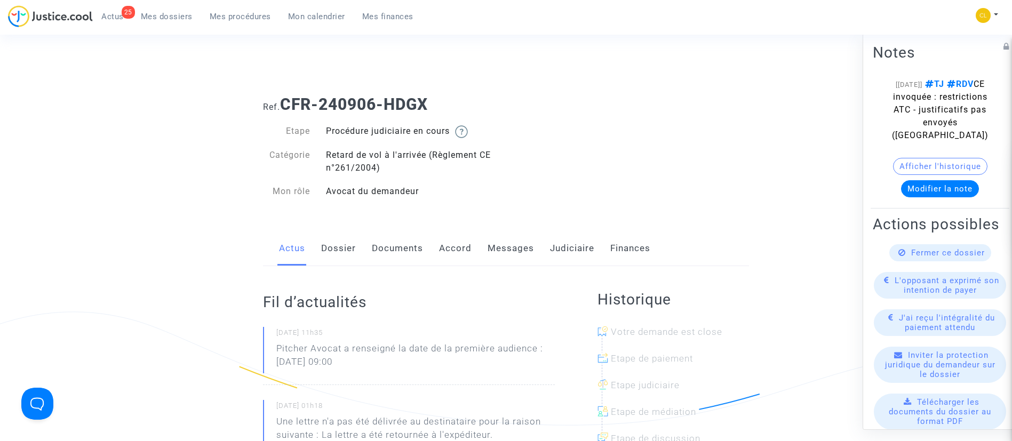
click at [386, 252] on link "Documents" at bounding box center [397, 248] width 51 height 35
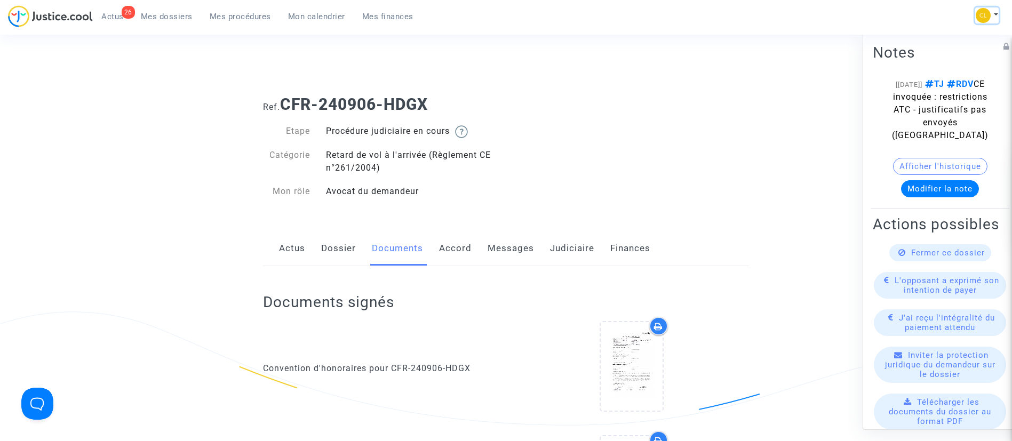
click at [994, 16] on button at bounding box center [987, 15] width 23 height 16
click at [977, 52] on link "Changer de compte" at bounding box center [945, 54] width 108 height 17
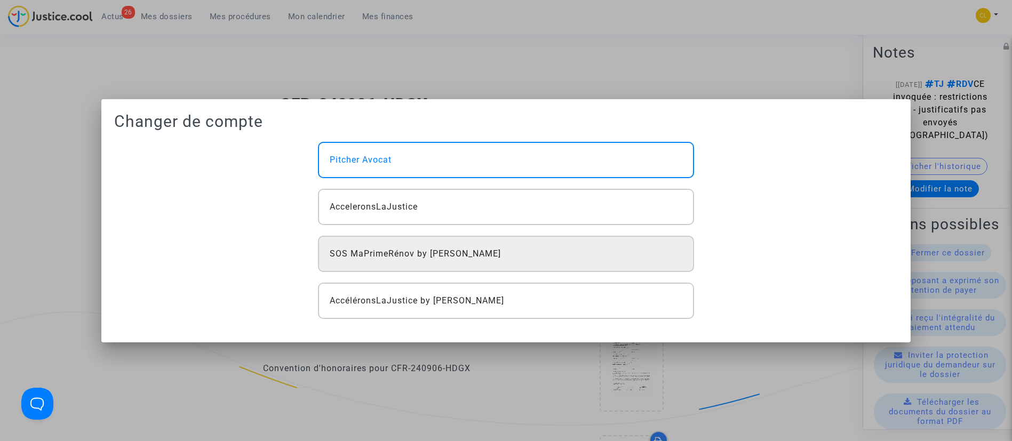
click at [529, 255] on div "SOS MaPrimeRénov by [PERSON_NAME]" at bounding box center [506, 254] width 376 height 36
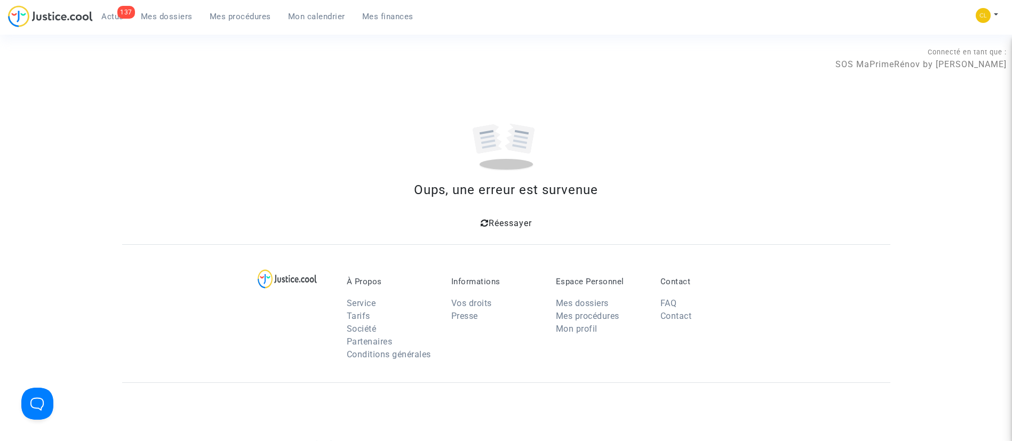
click at [529, 234] on section "Connecté en tant que : SOS MaPrimeRénov by Pitcher Avocat Oups, une erreur est …" at bounding box center [506, 320] width 1012 height 641
click at [512, 223] on span "Réessayer" at bounding box center [510, 223] width 43 height 10
